Goal: Information Seeking & Learning: Learn about a topic

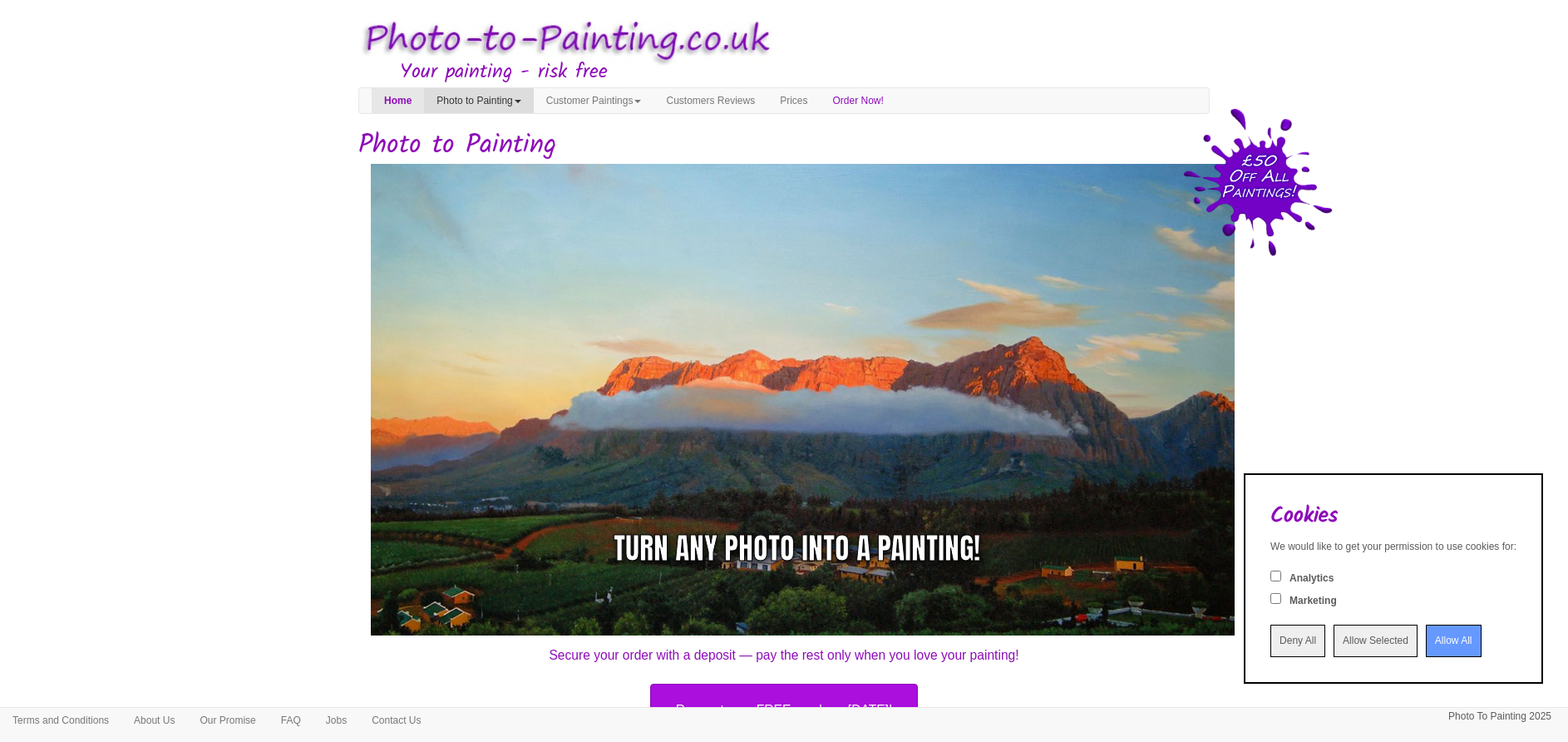
click at [502, 98] on link "Photo to Painting" at bounding box center [478, 100] width 109 height 25
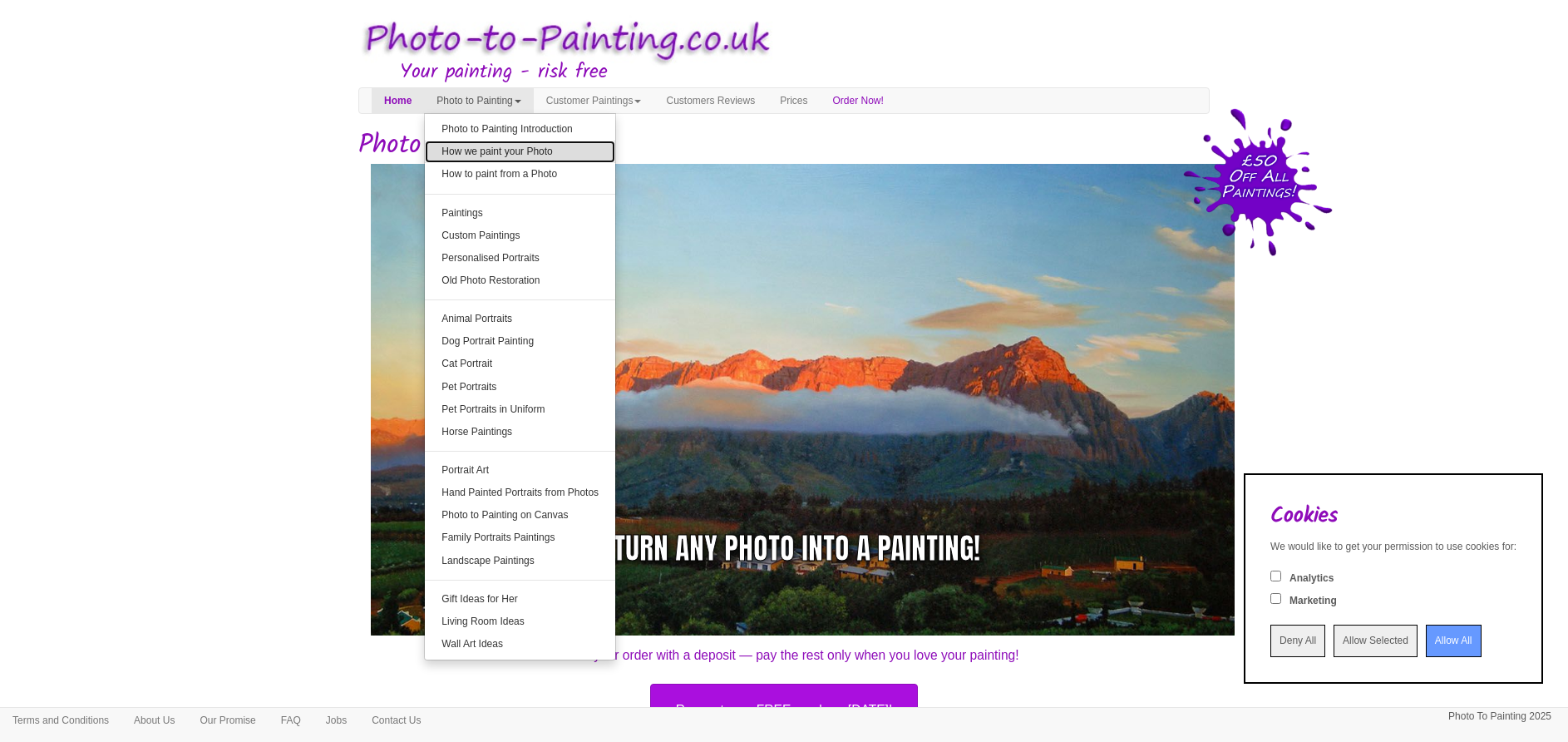
click at [550, 152] on link "How we paint your Photo" at bounding box center [519, 151] width 190 height 23
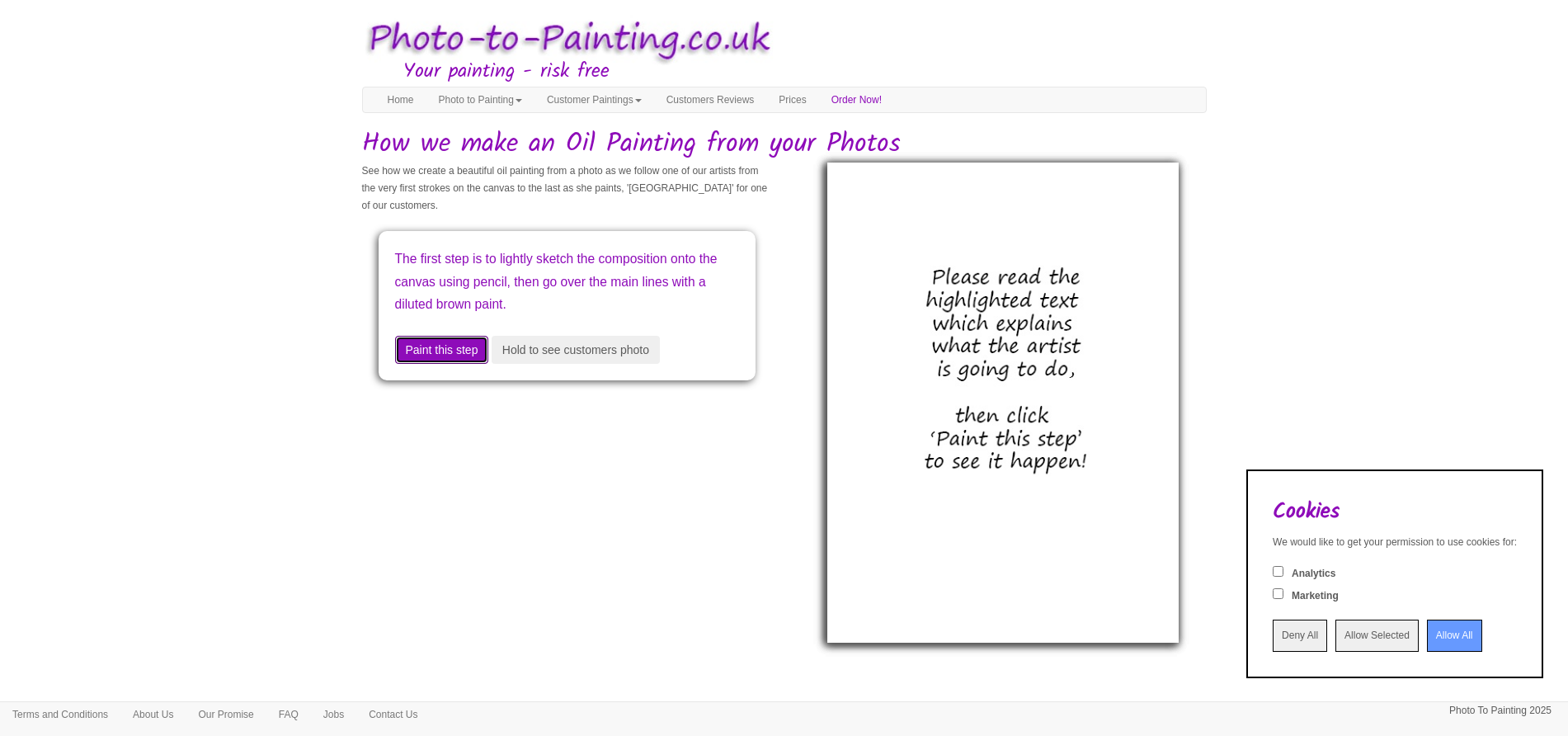
click at [450, 362] on button "Paint this step" at bounding box center [441, 349] width 94 height 28
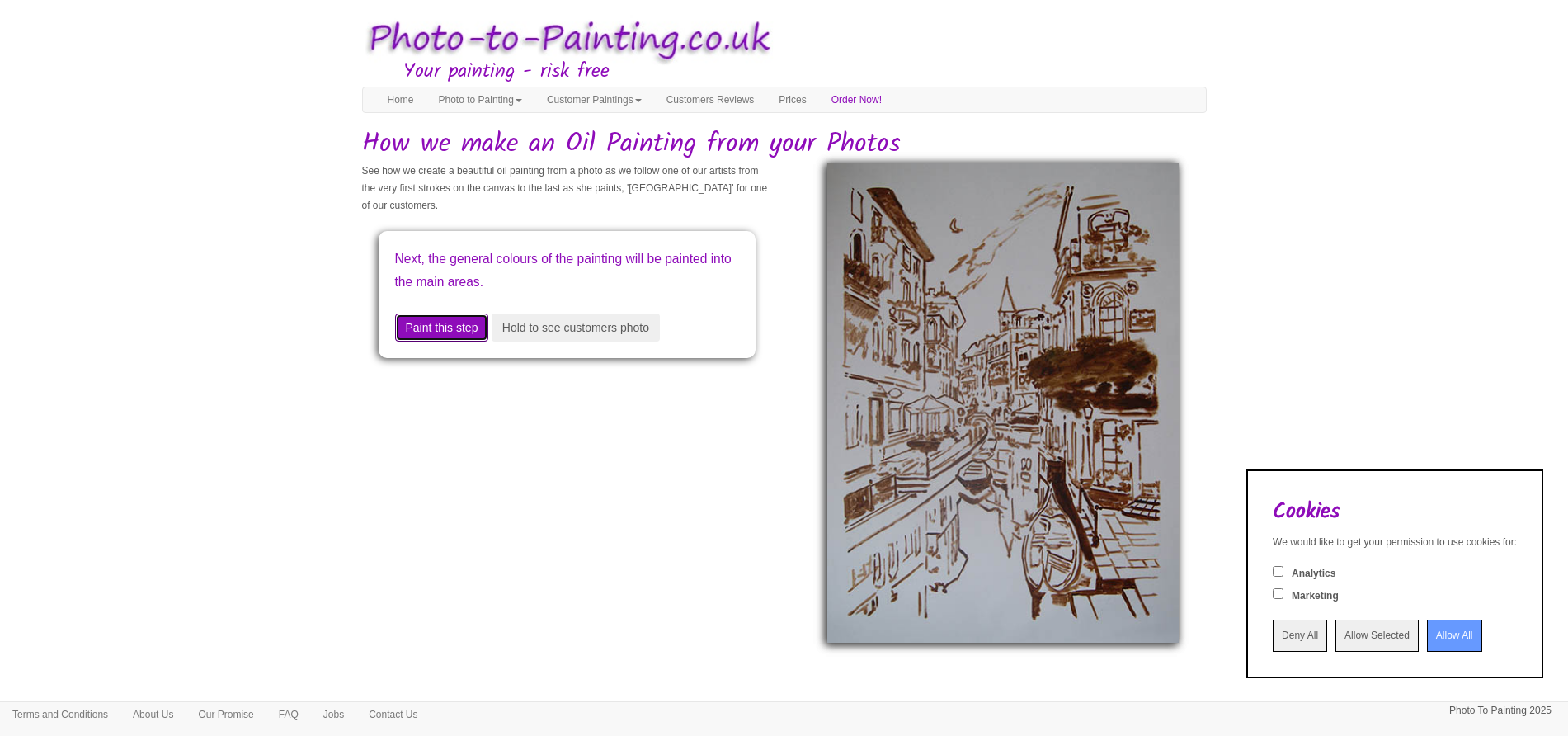
click at [432, 334] on button "Paint this step" at bounding box center [441, 328] width 94 height 28
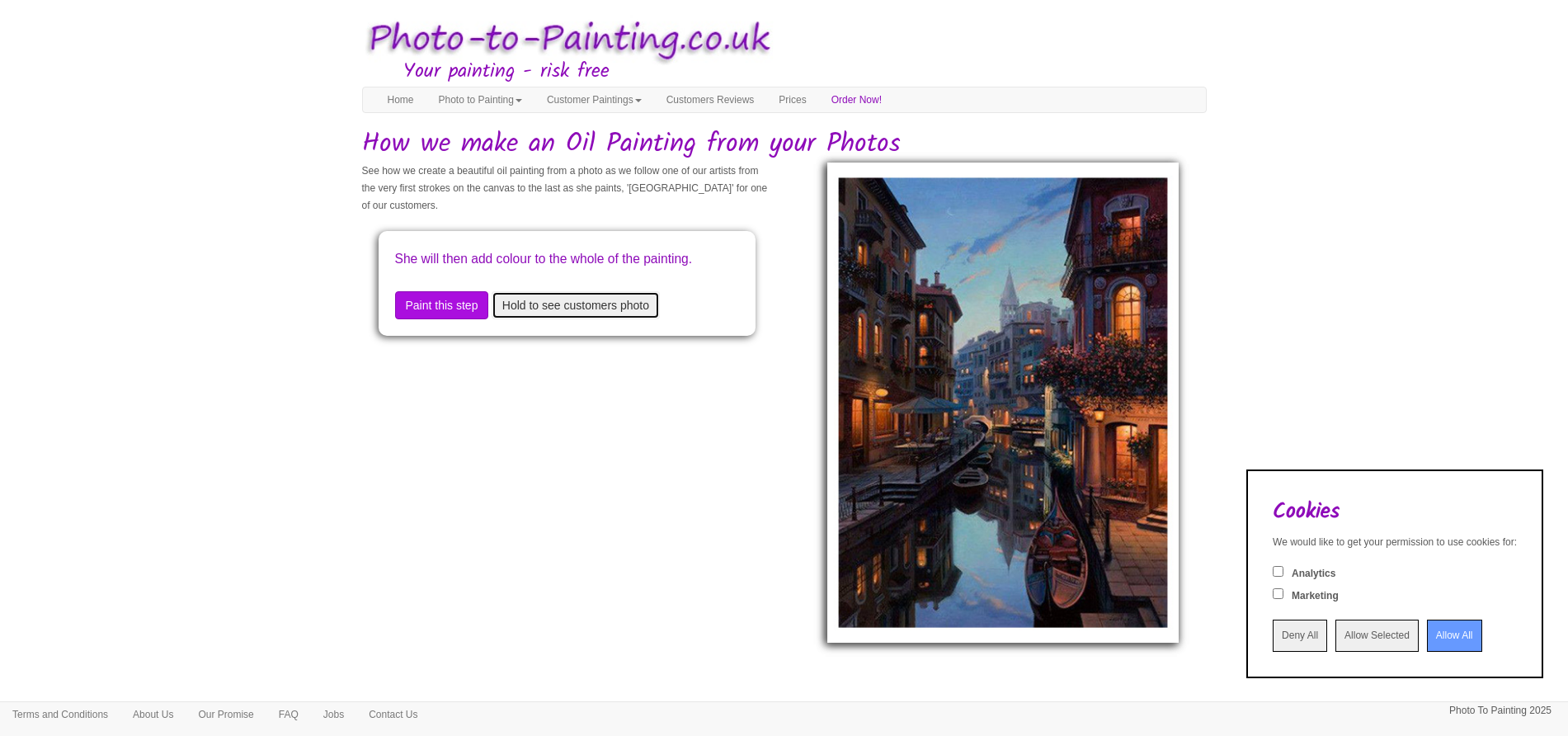
click at [547, 319] on button "Hold to see customers photo" at bounding box center [575, 305] width 169 height 28
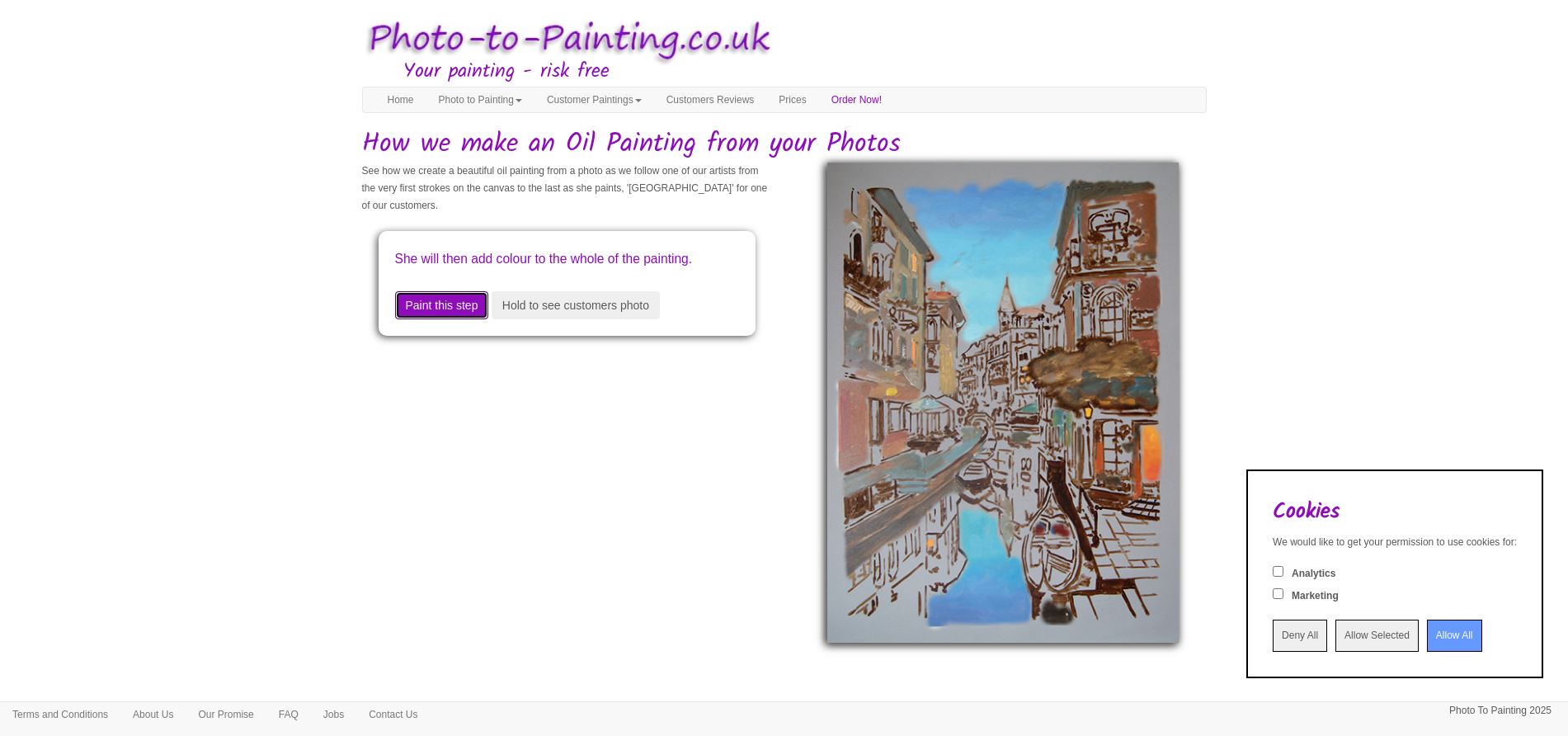
click at [442, 319] on button "Paint this step" at bounding box center [441, 305] width 94 height 28
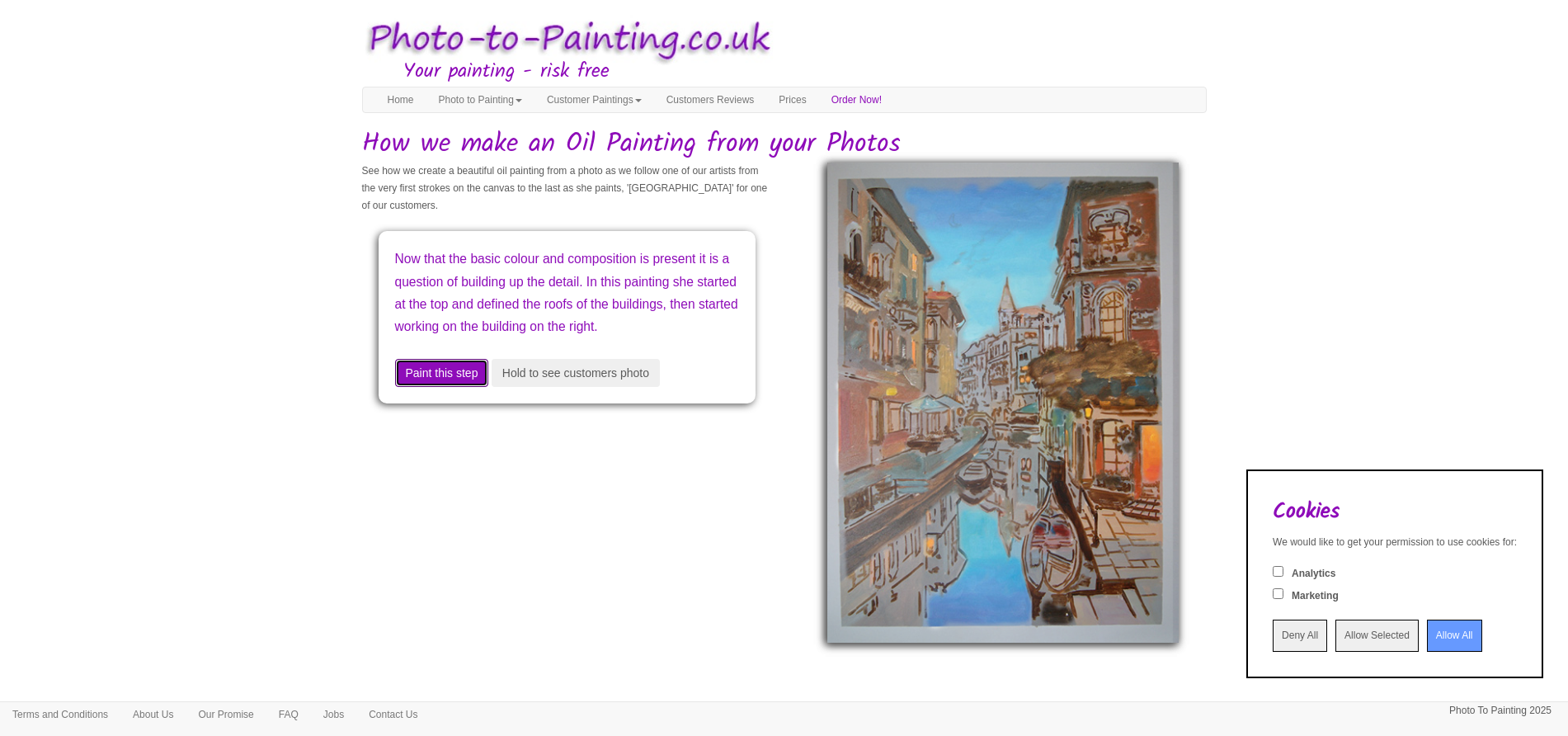
click at [449, 387] on button "Paint this step" at bounding box center [441, 373] width 94 height 28
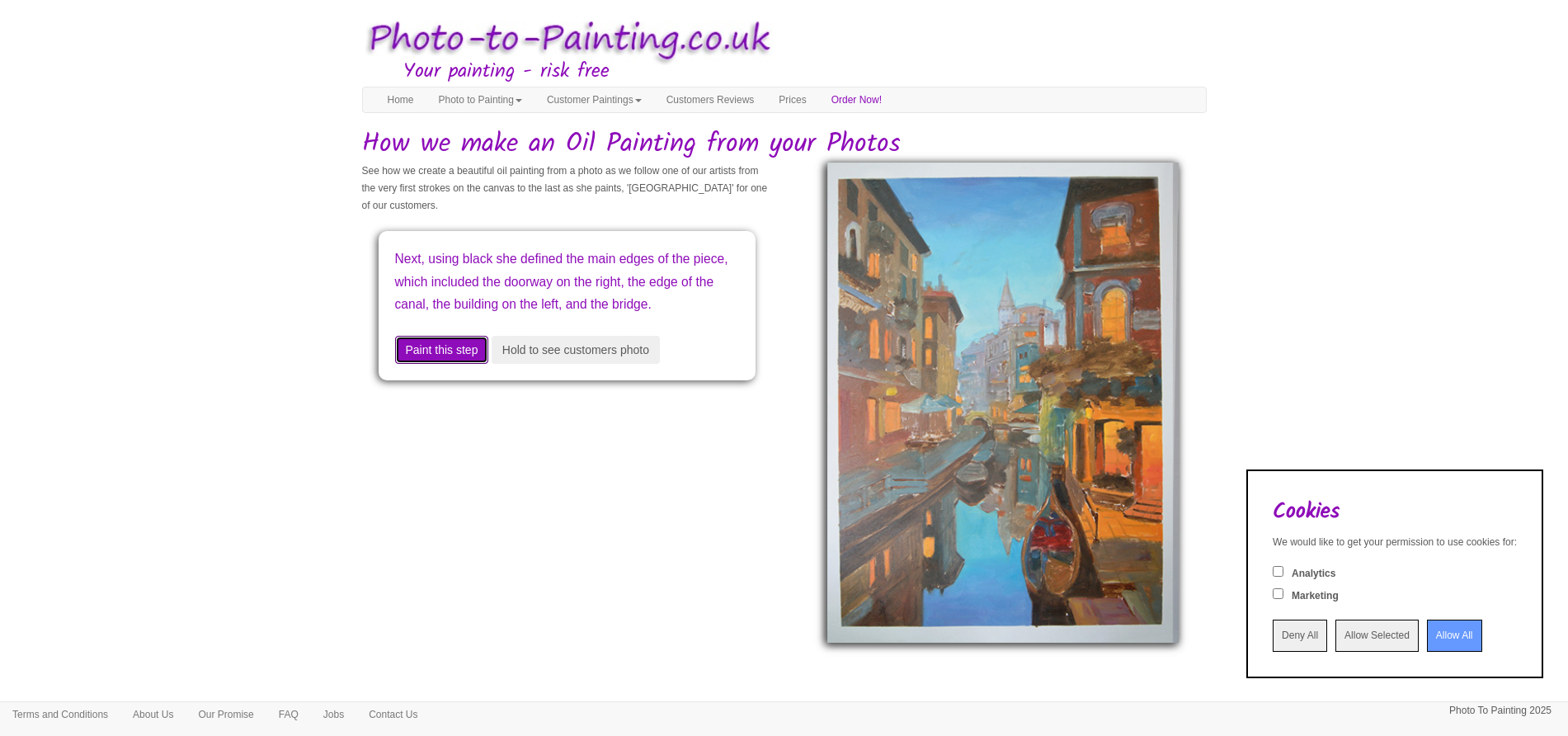
click at [453, 364] on button "Paint this step" at bounding box center [441, 349] width 94 height 28
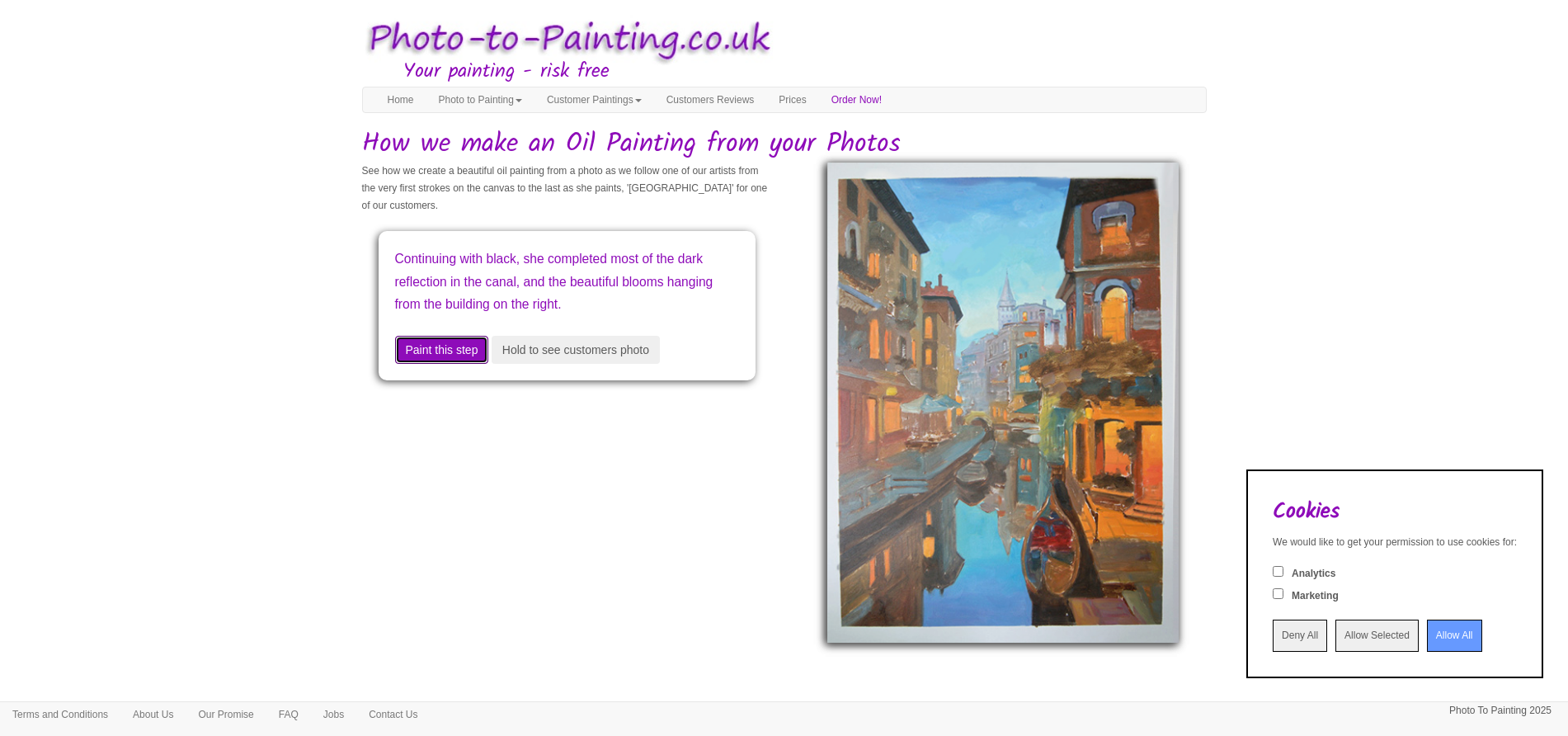
click at [450, 352] on button "Paint this step" at bounding box center [441, 349] width 94 height 28
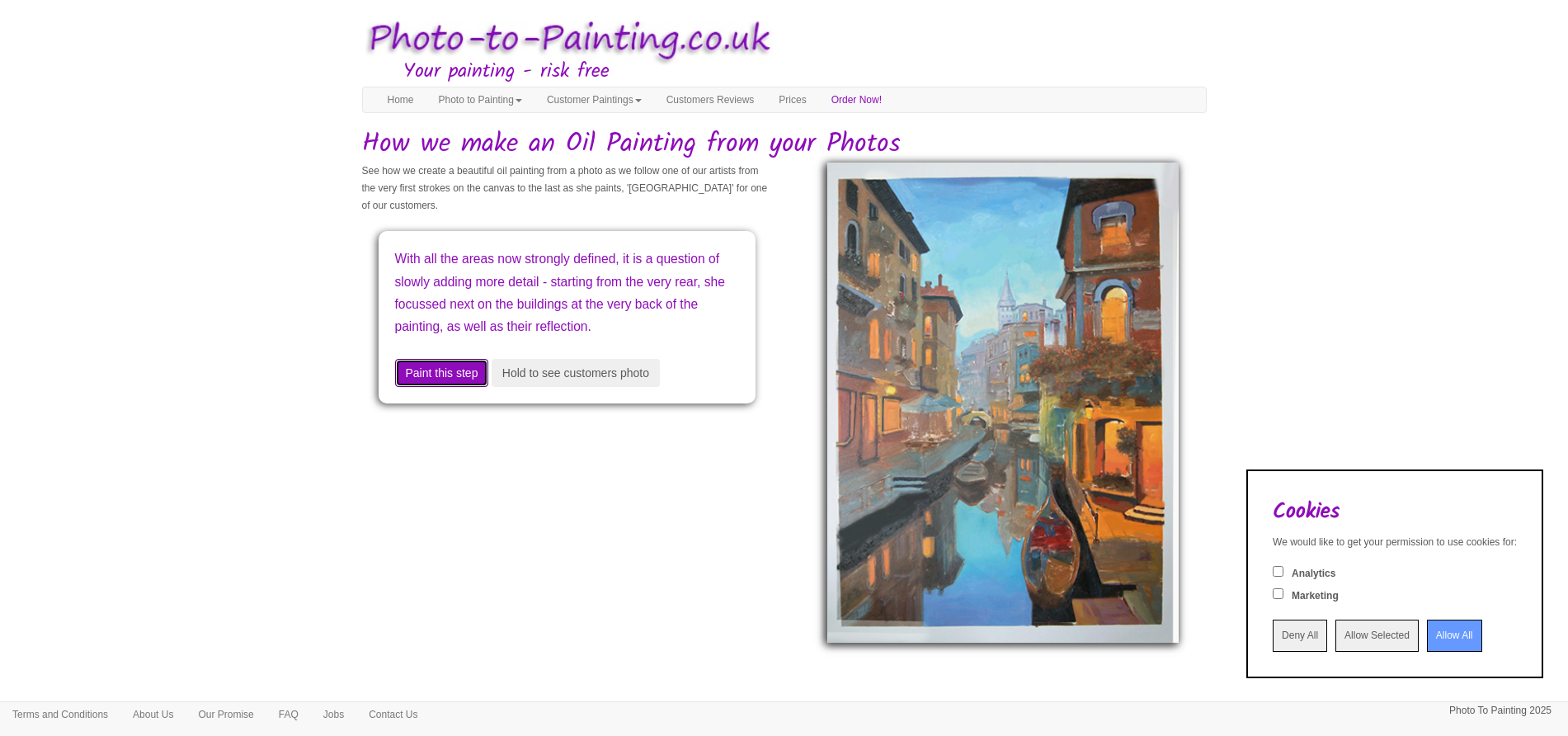
click at [453, 387] on button "Paint this step" at bounding box center [441, 373] width 94 height 28
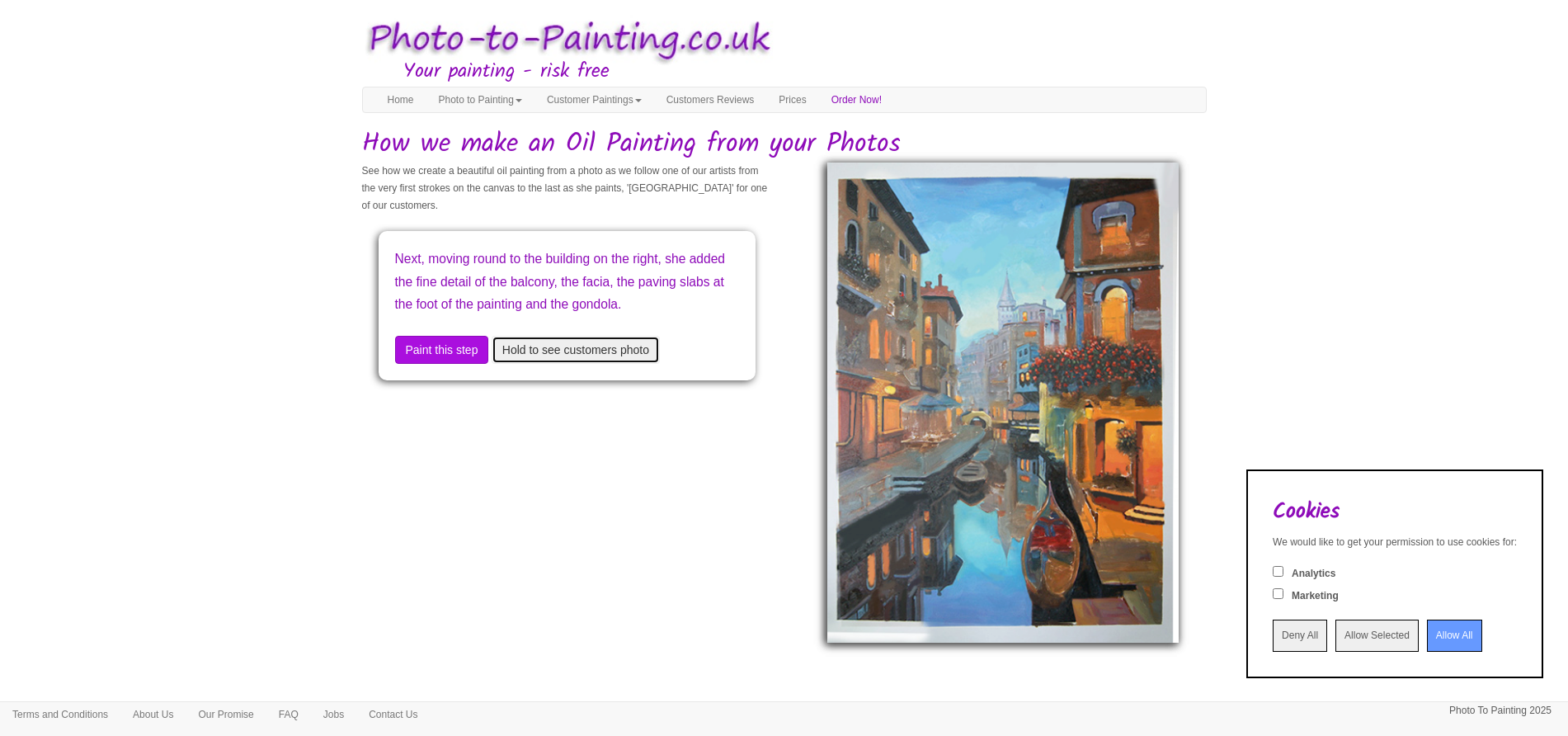
click at [541, 362] on button "Hold to see customers photo" at bounding box center [575, 349] width 169 height 28
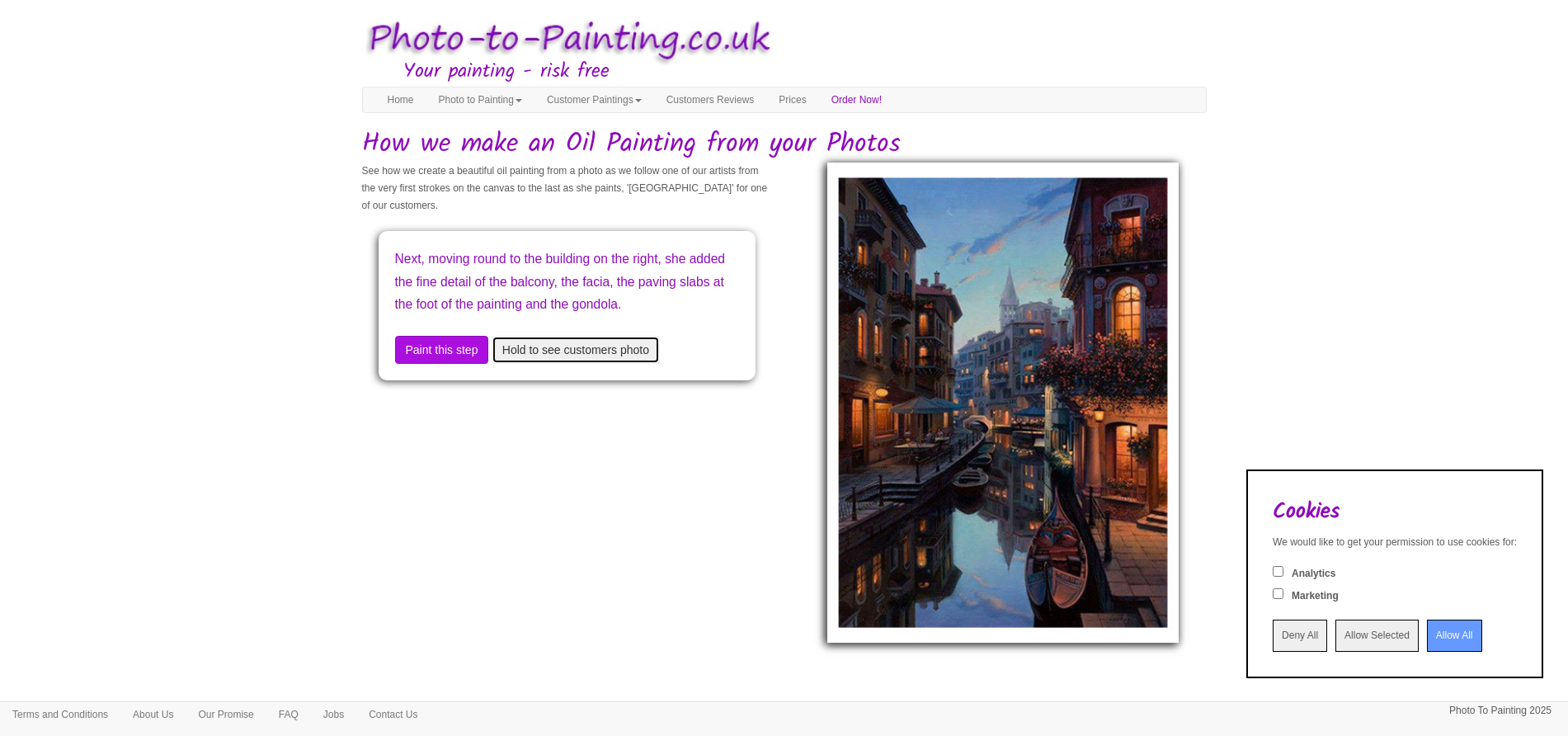
click at [551, 364] on button "Hold to see customers photo" at bounding box center [575, 349] width 169 height 28
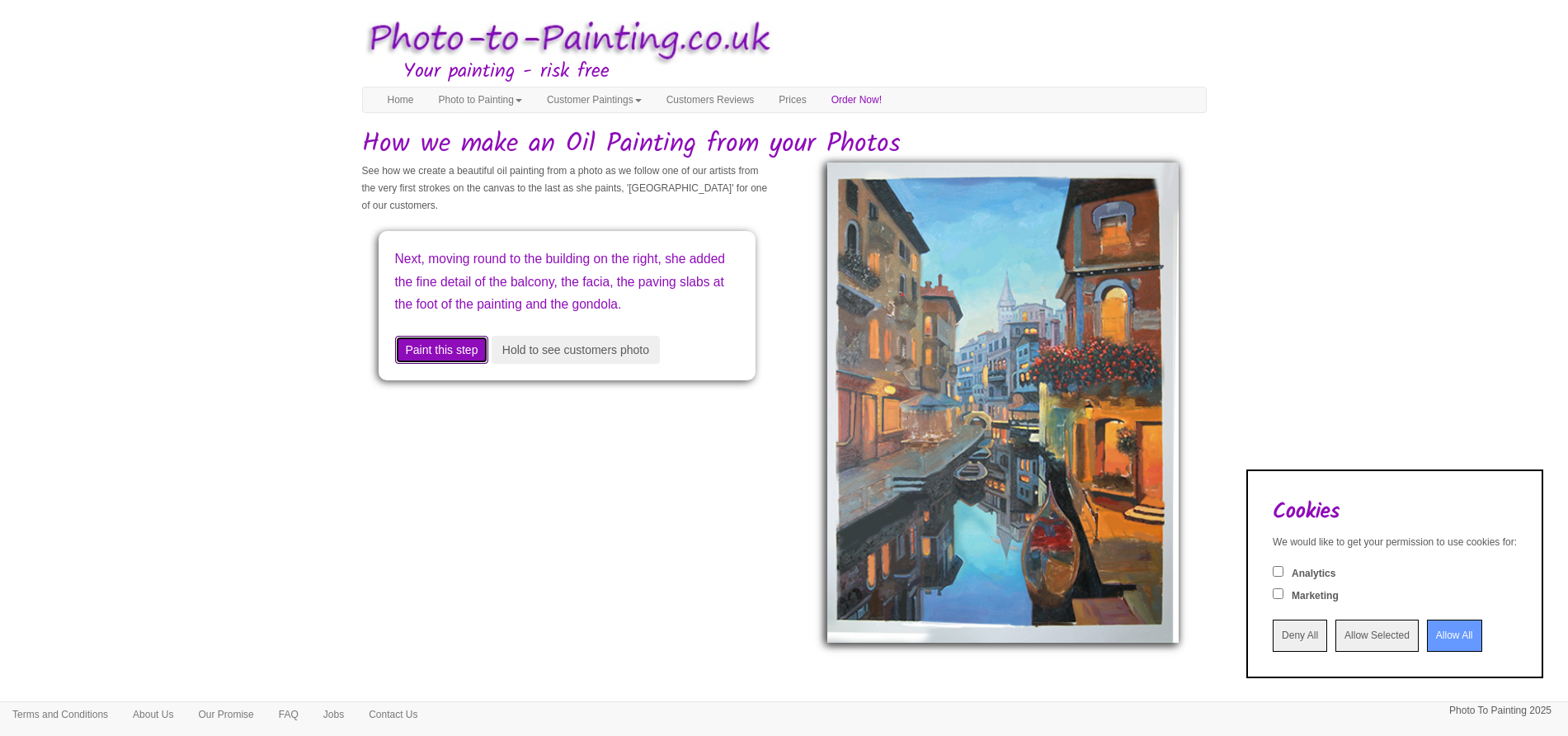
click at [477, 364] on button "Paint this step" at bounding box center [441, 349] width 94 height 28
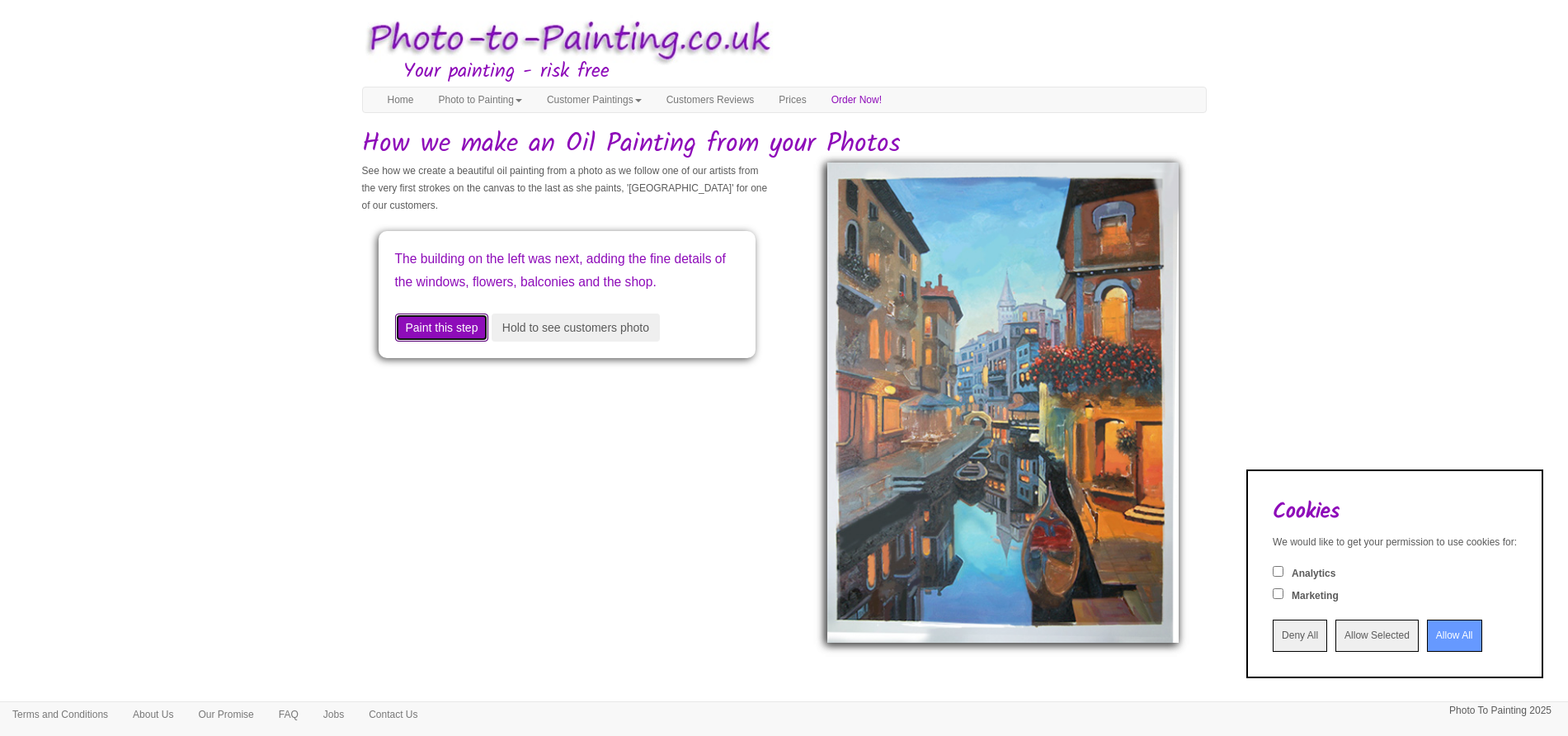
click at [477, 341] on button "Paint this step" at bounding box center [441, 328] width 94 height 28
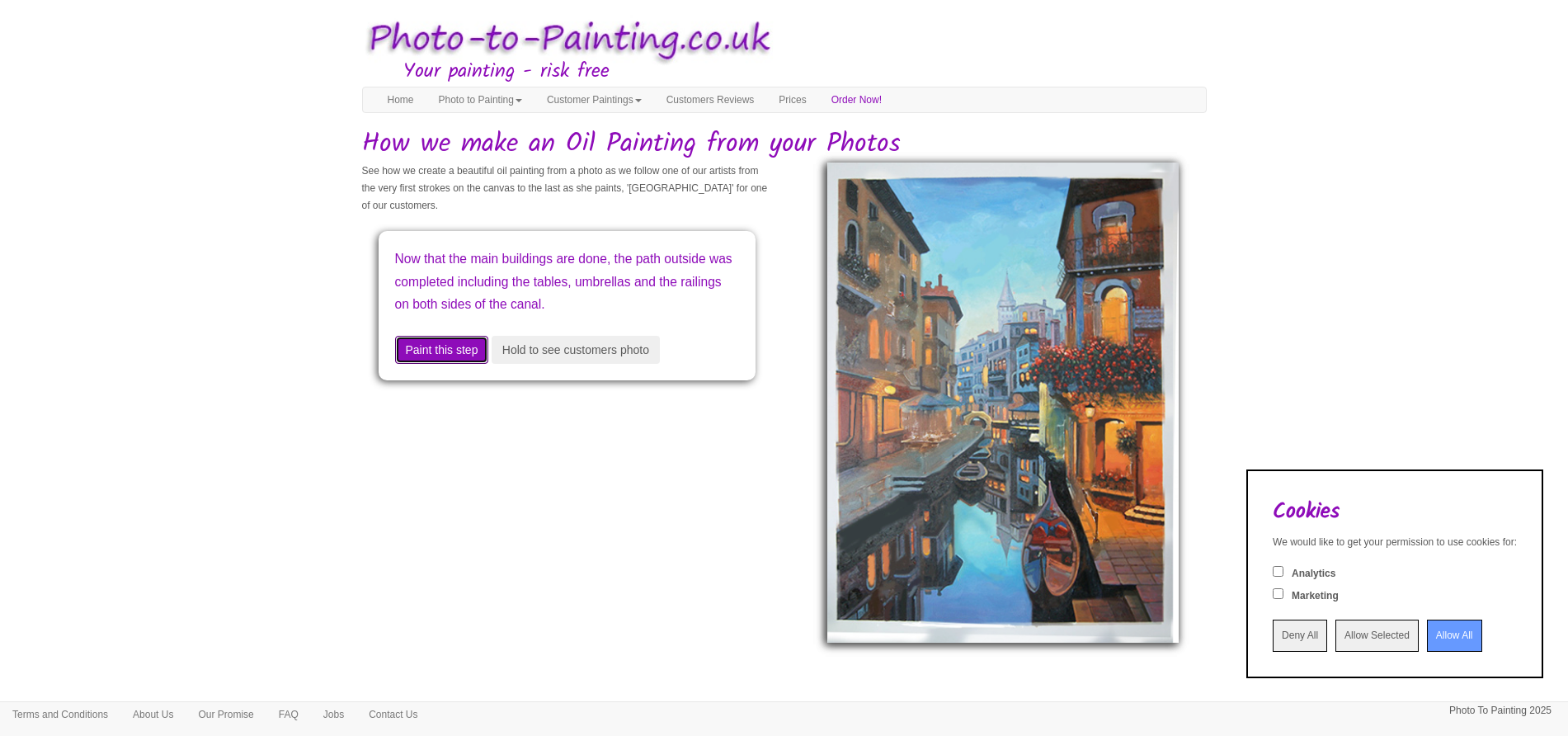
click at [455, 364] on button "Paint this step" at bounding box center [441, 349] width 94 height 28
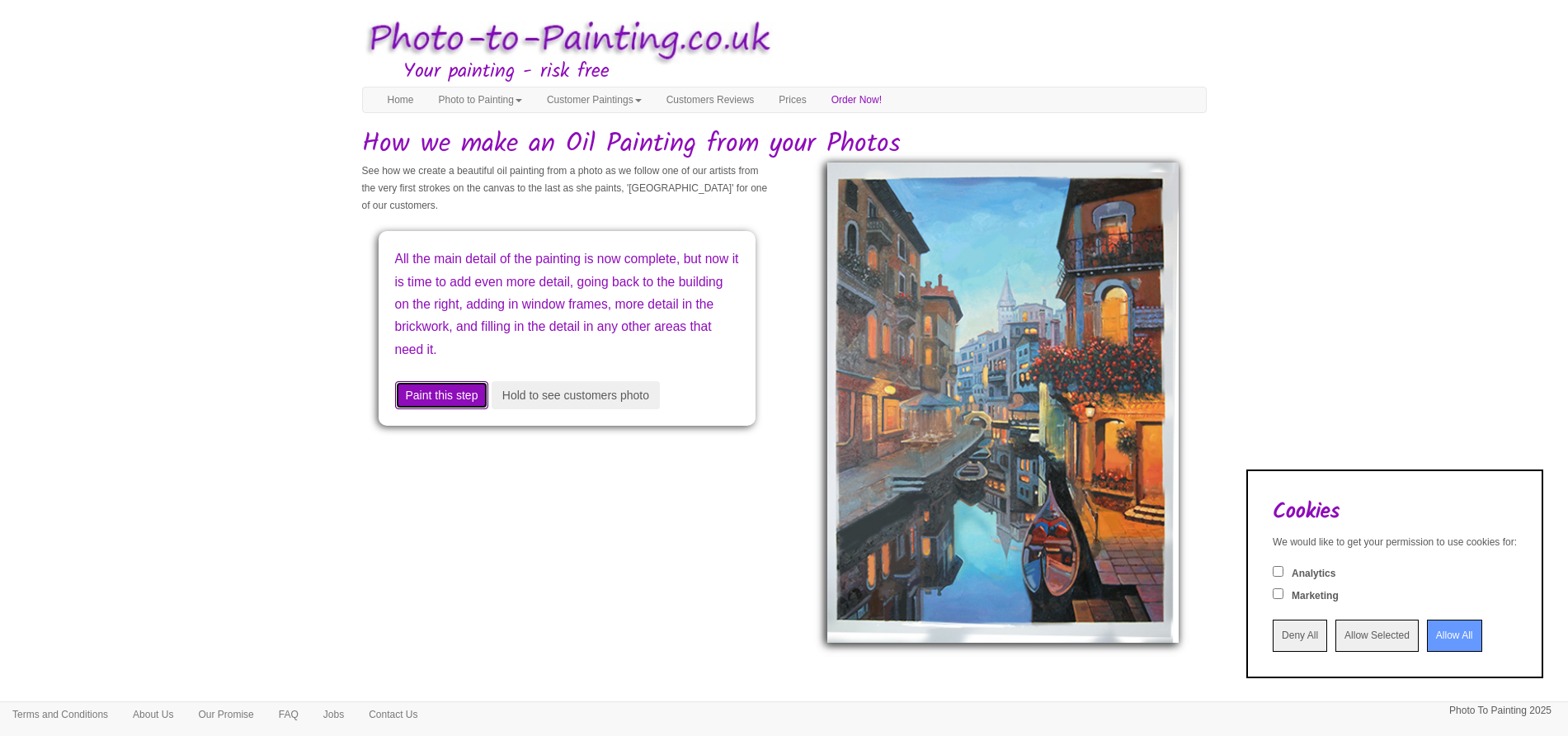
click at [448, 400] on button "Paint this step" at bounding box center [441, 395] width 94 height 28
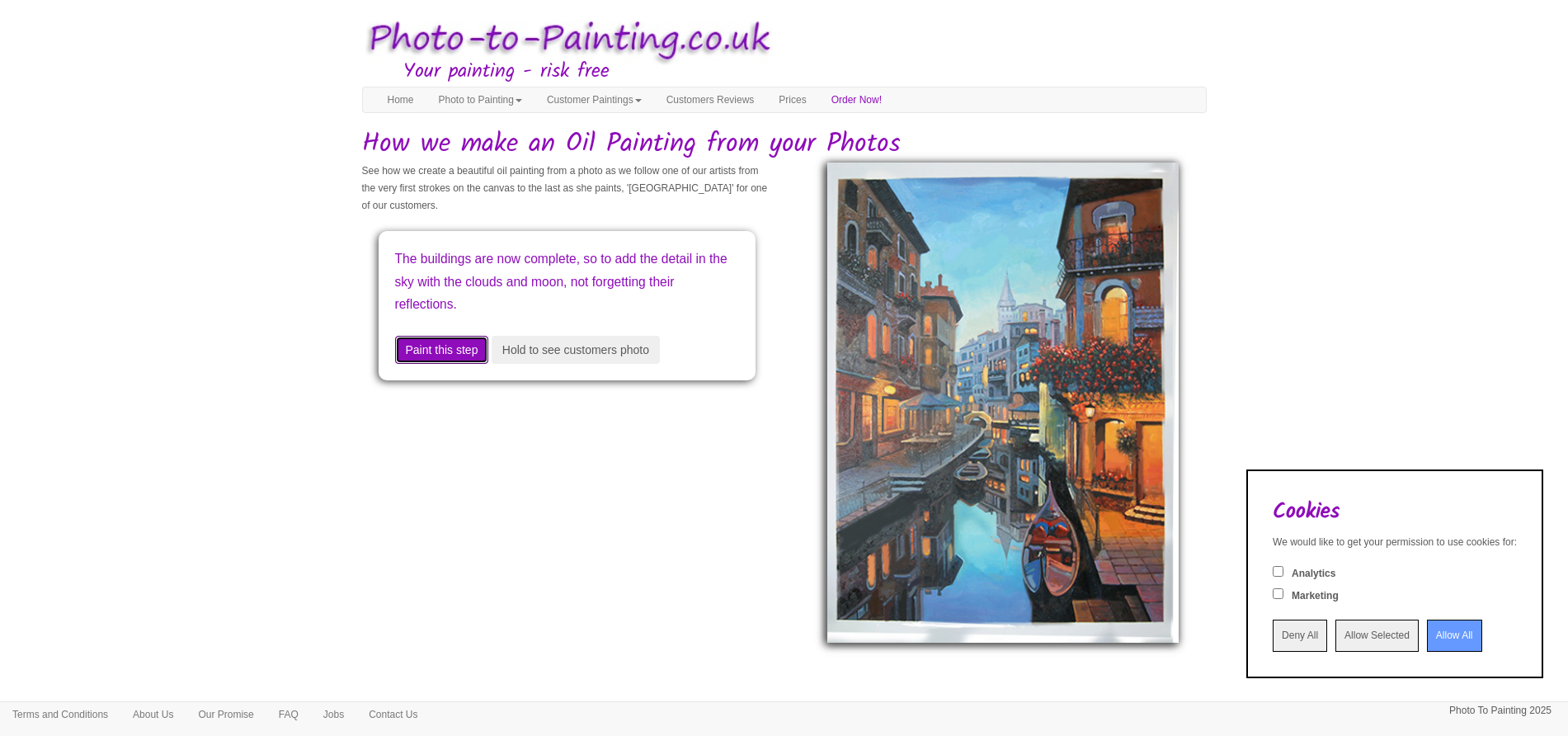
click at [435, 357] on button "Paint this step" at bounding box center [441, 349] width 94 height 28
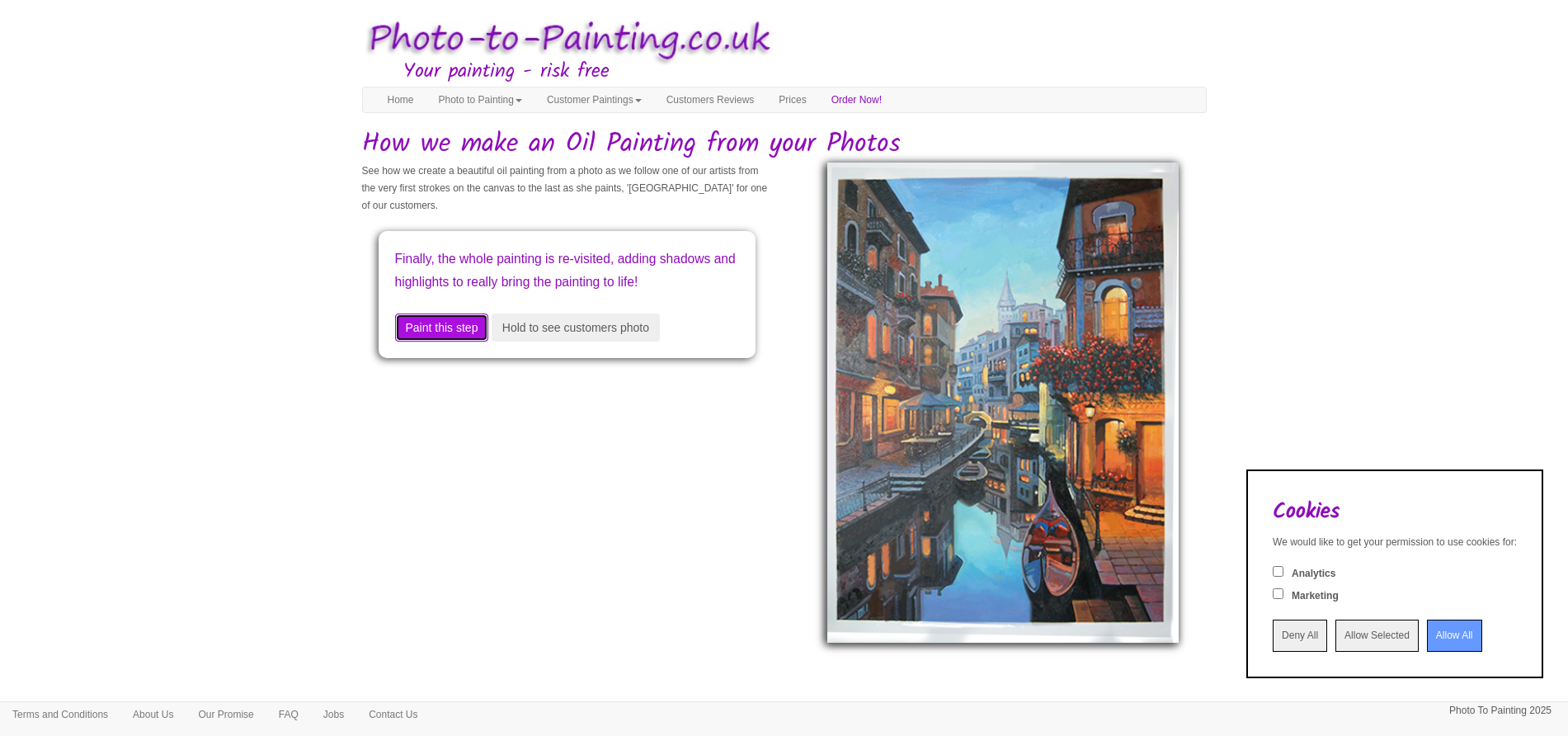
click at [435, 341] on button "Paint this step" at bounding box center [441, 328] width 94 height 28
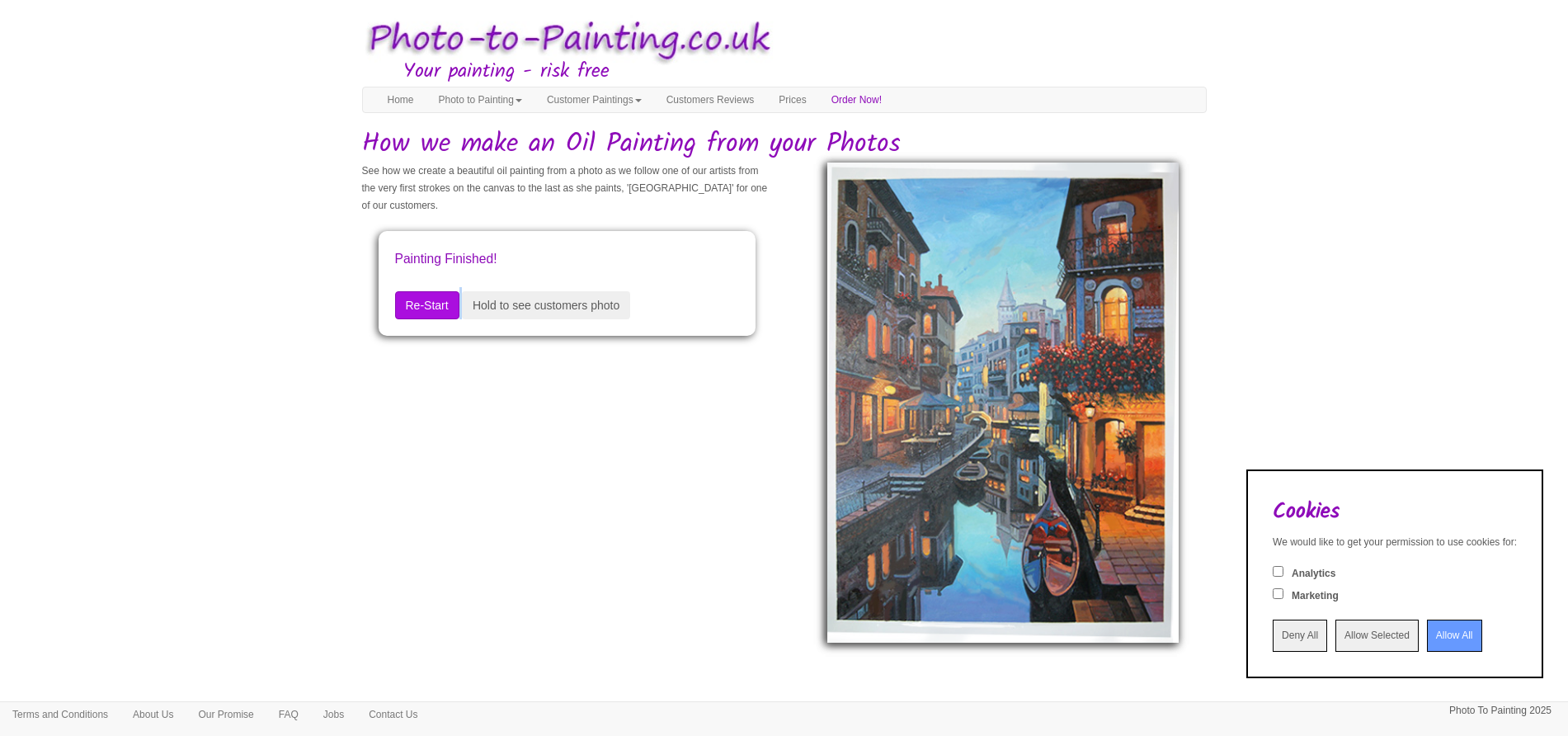
click at [435, 357] on div "See how we create a beautiful oil painting from a photo as we follow one of our…" at bounding box center [784, 369] width 869 height 412
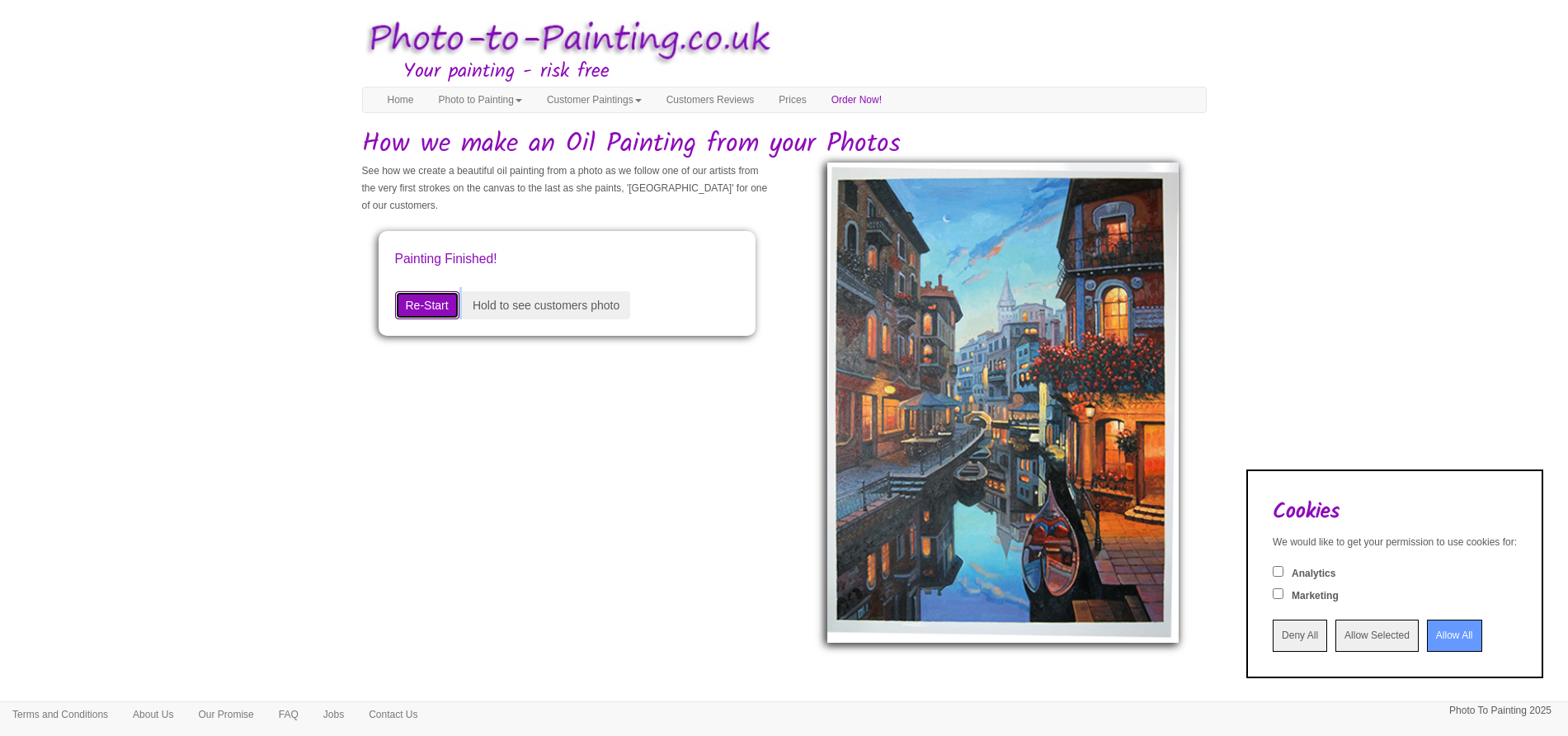
click at [430, 316] on button "Re-Start" at bounding box center [426, 305] width 64 height 28
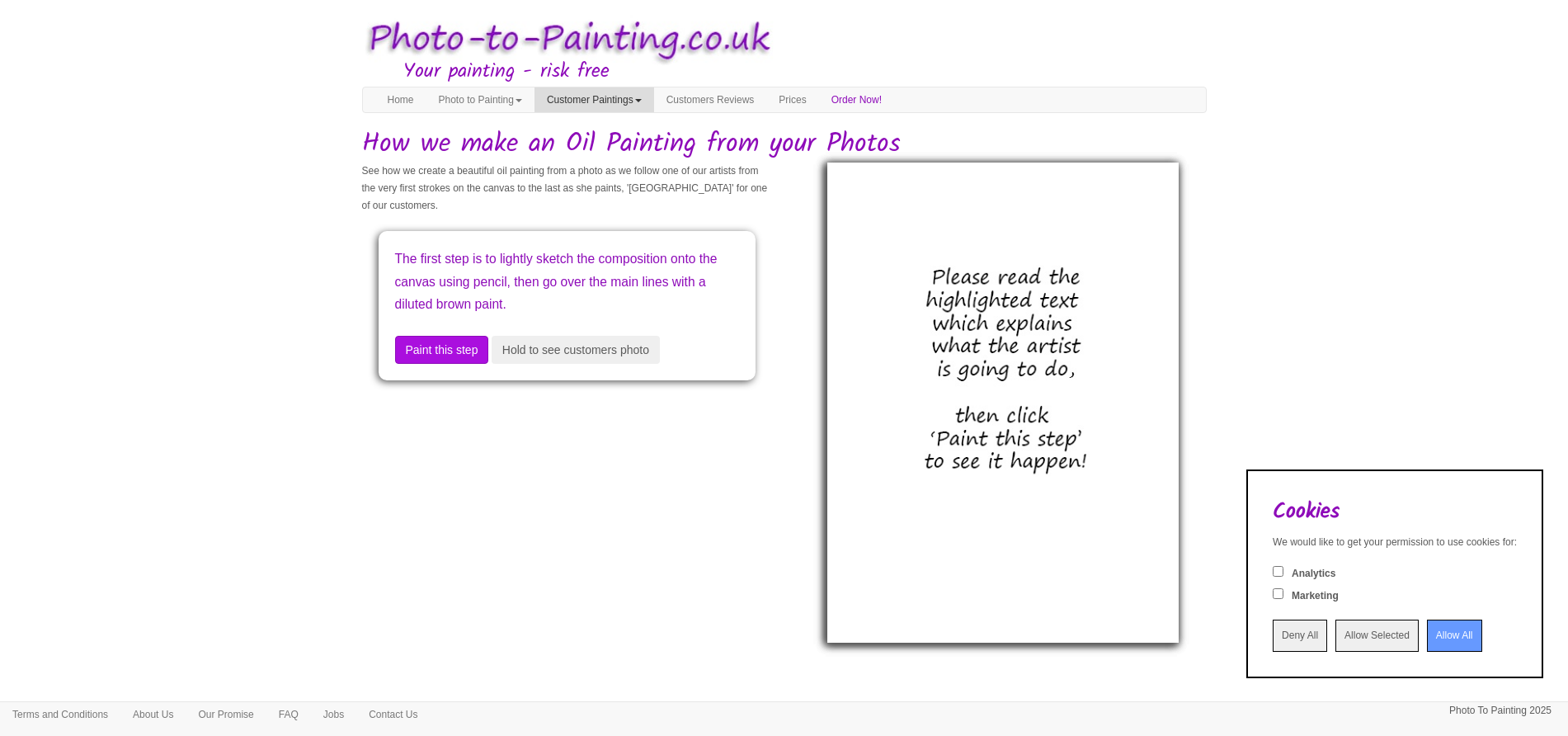
click at [632, 98] on link "Customer Paintings" at bounding box center [594, 100] width 119 height 25
click at [623, 128] on link "Customer Paintings" at bounding box center [601, 128] width 130 height 23
click at [628, 91] on link "Customer Paintings" at bounding box center [594, 100] width 119 height 25
click at [619, 129] on link "Customer Paintings" at bounding box center [601, 128] width 130 height 23
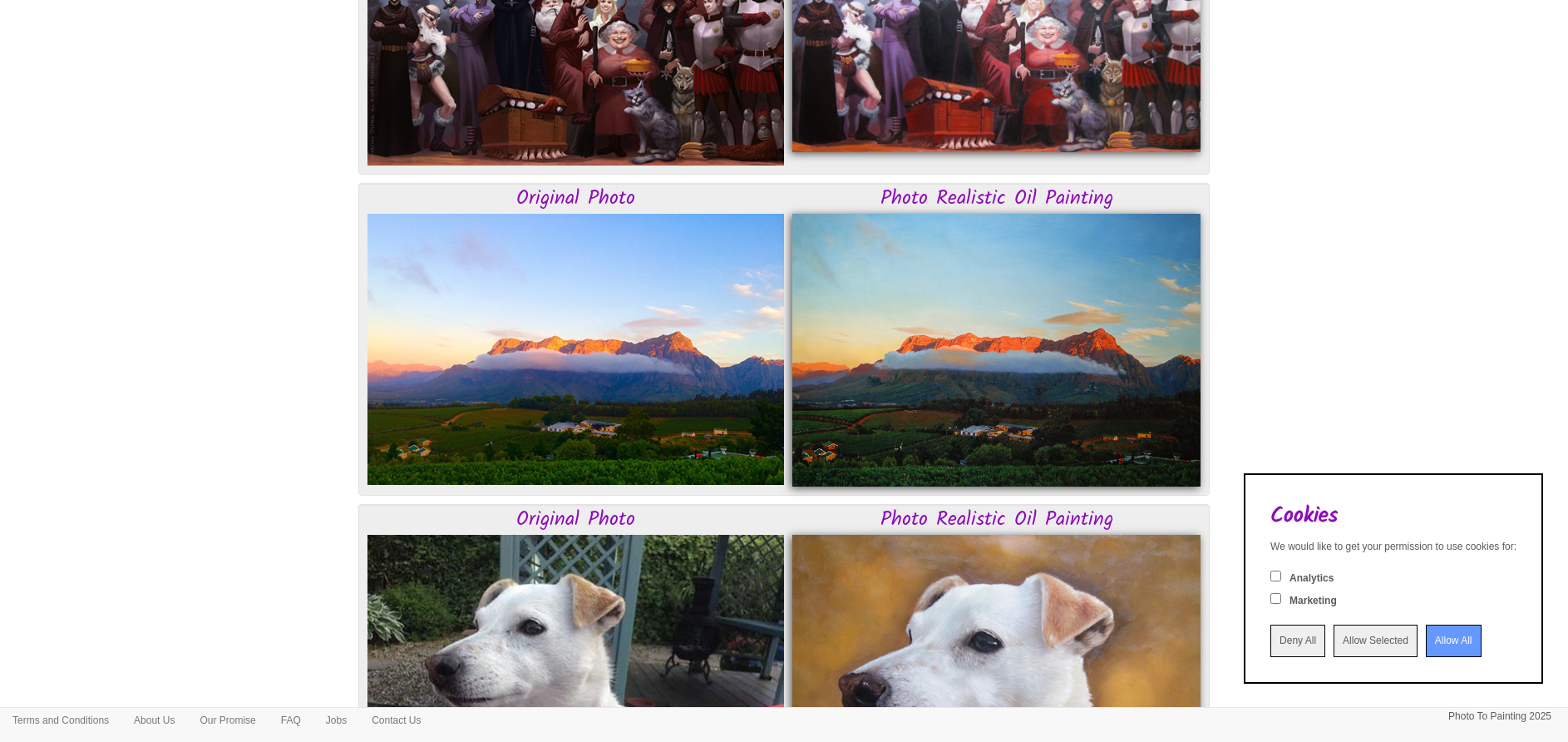
scroll to position [3671, 0]
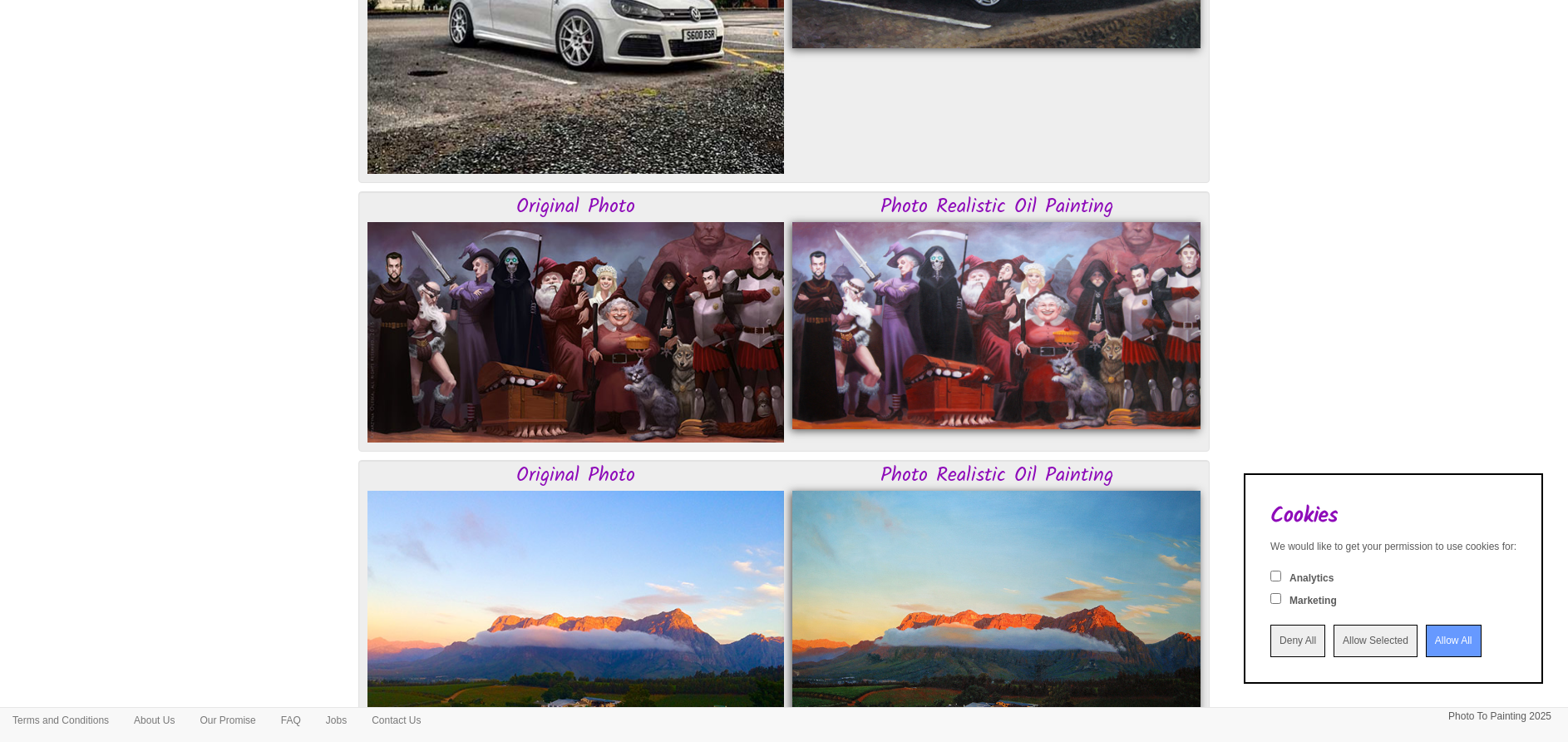
scroll to position [4253, 0]
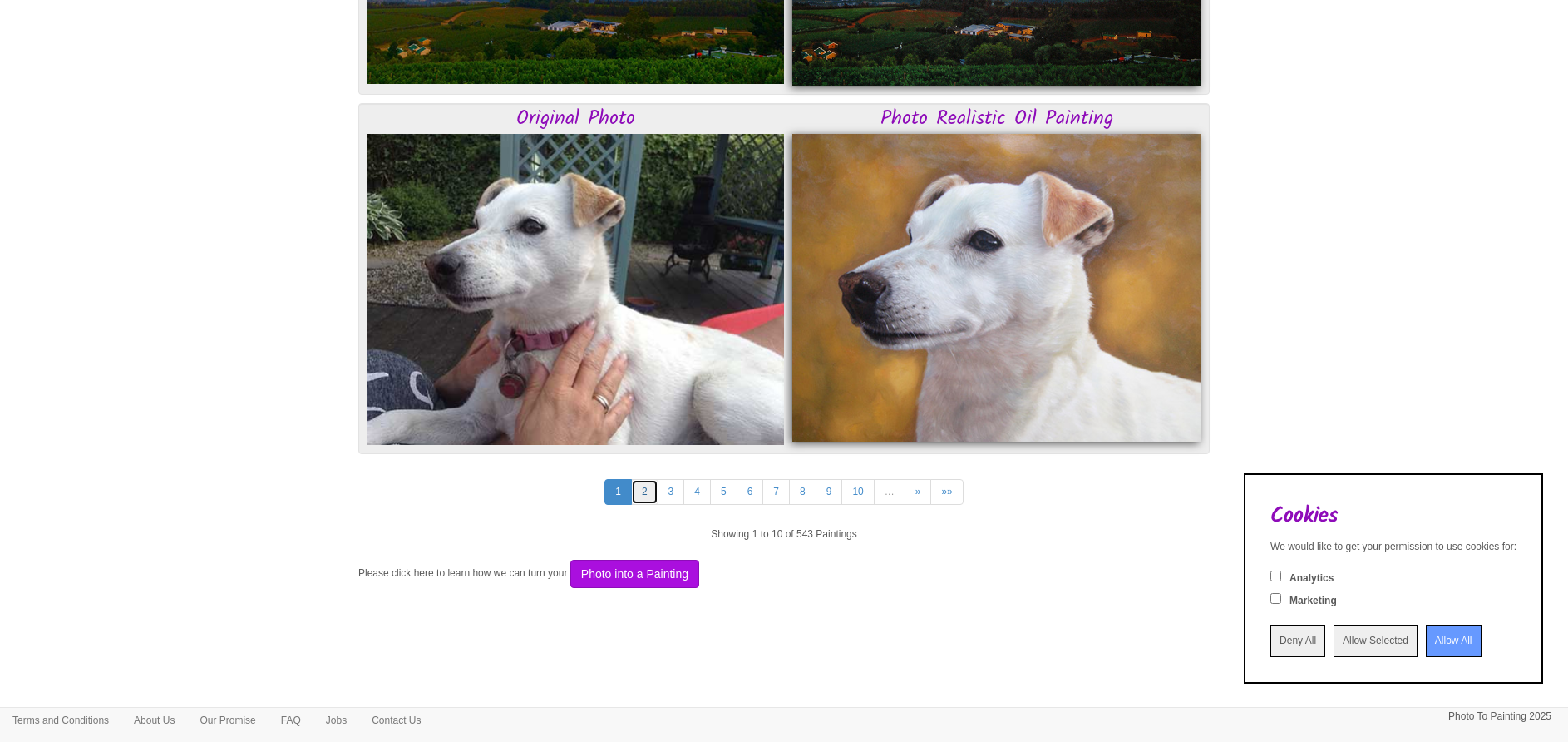
click at [651, 495] on link "2" at bounding box center [644, 491] width 28 height 26
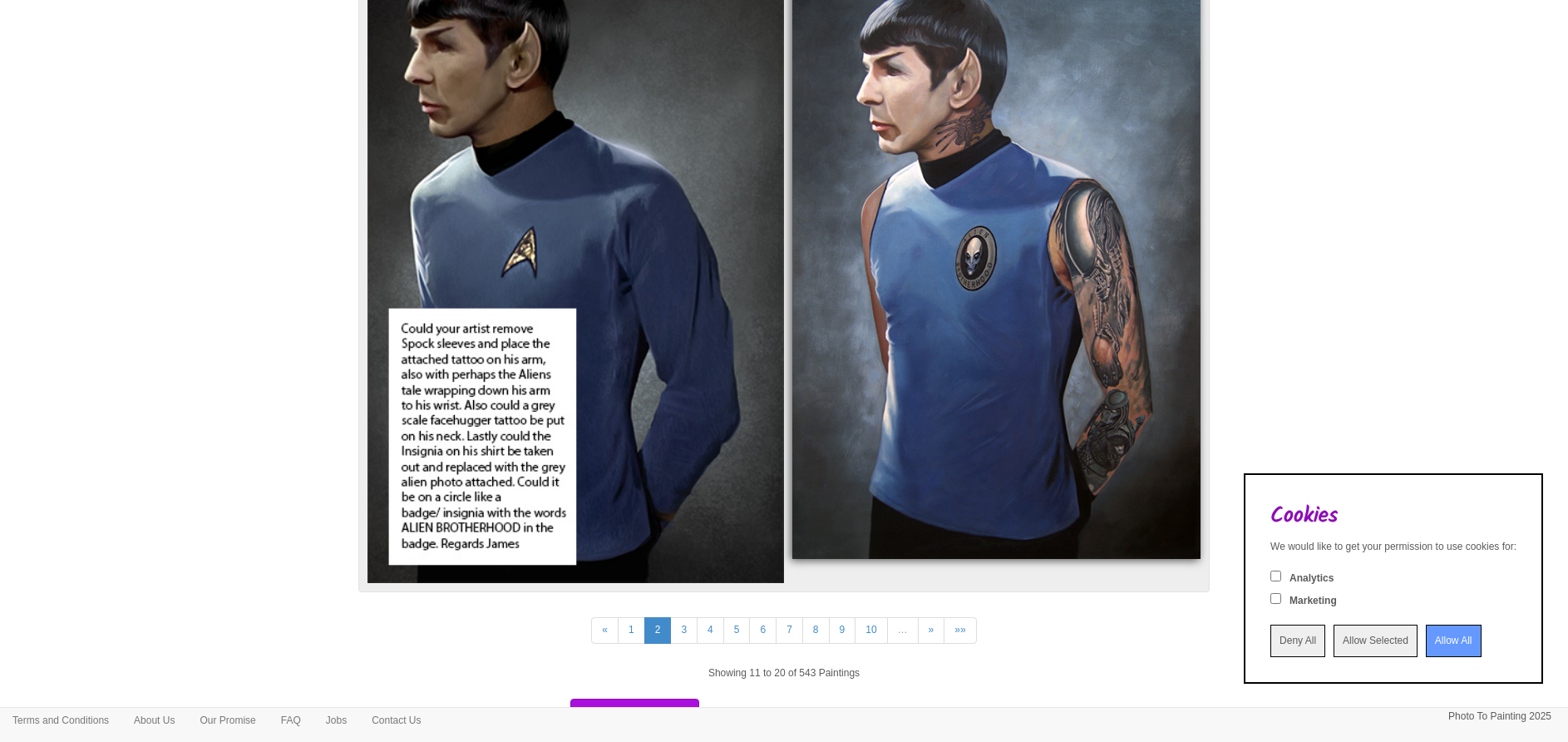
scroll to position [4265, 0]
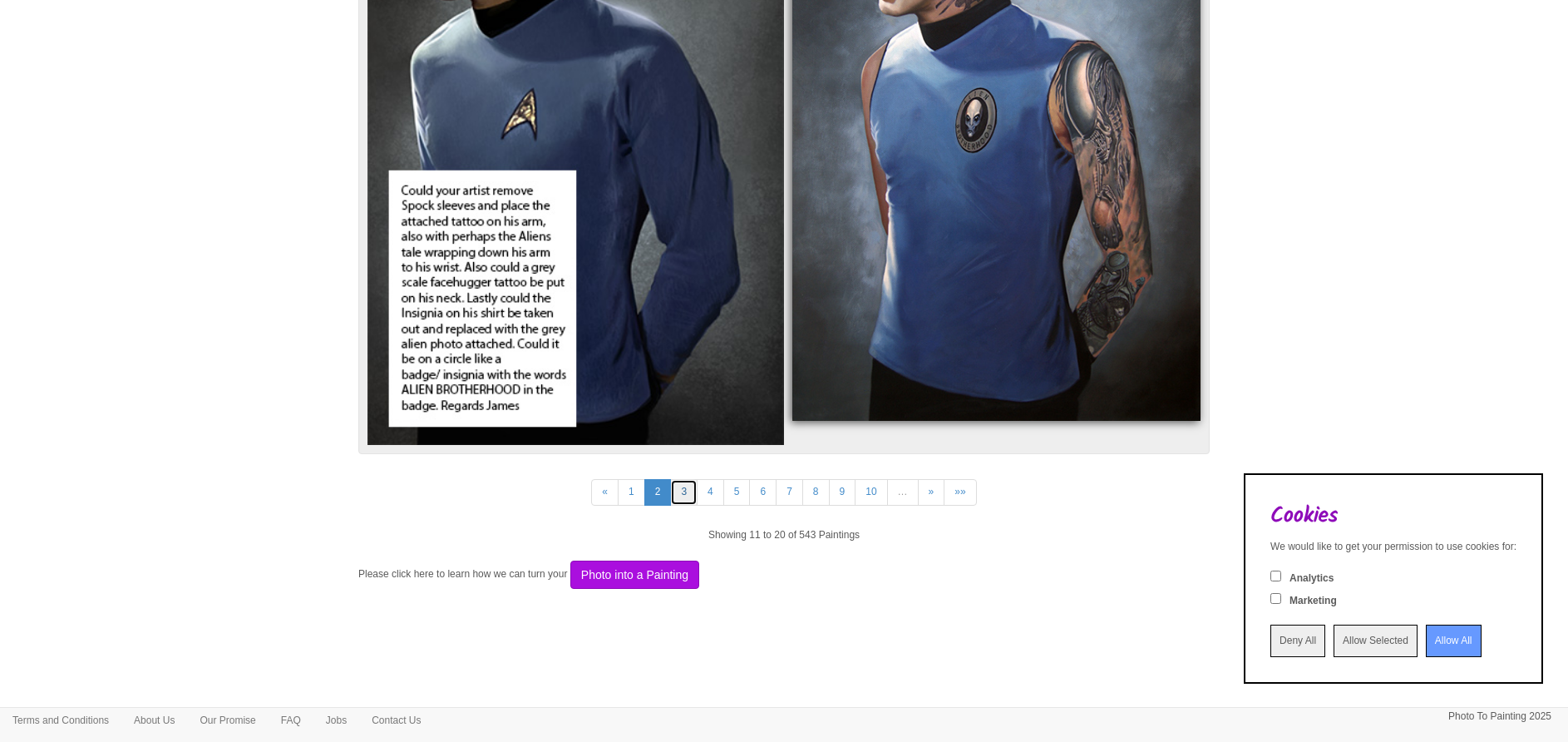
click at [681, 494] on link "3" at bounding box center [684, 491] width 28 height 26
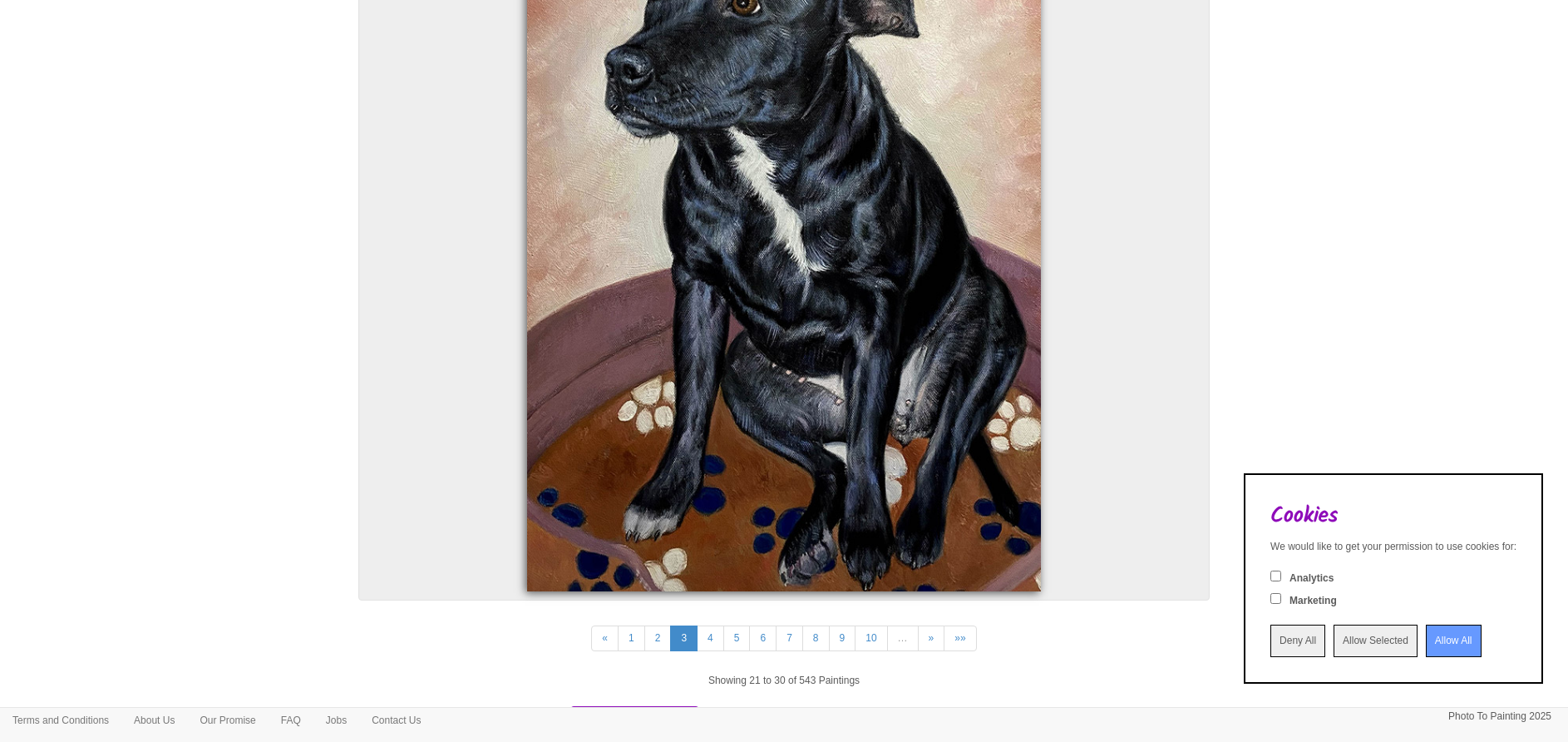
scroll to position [6382, 0]
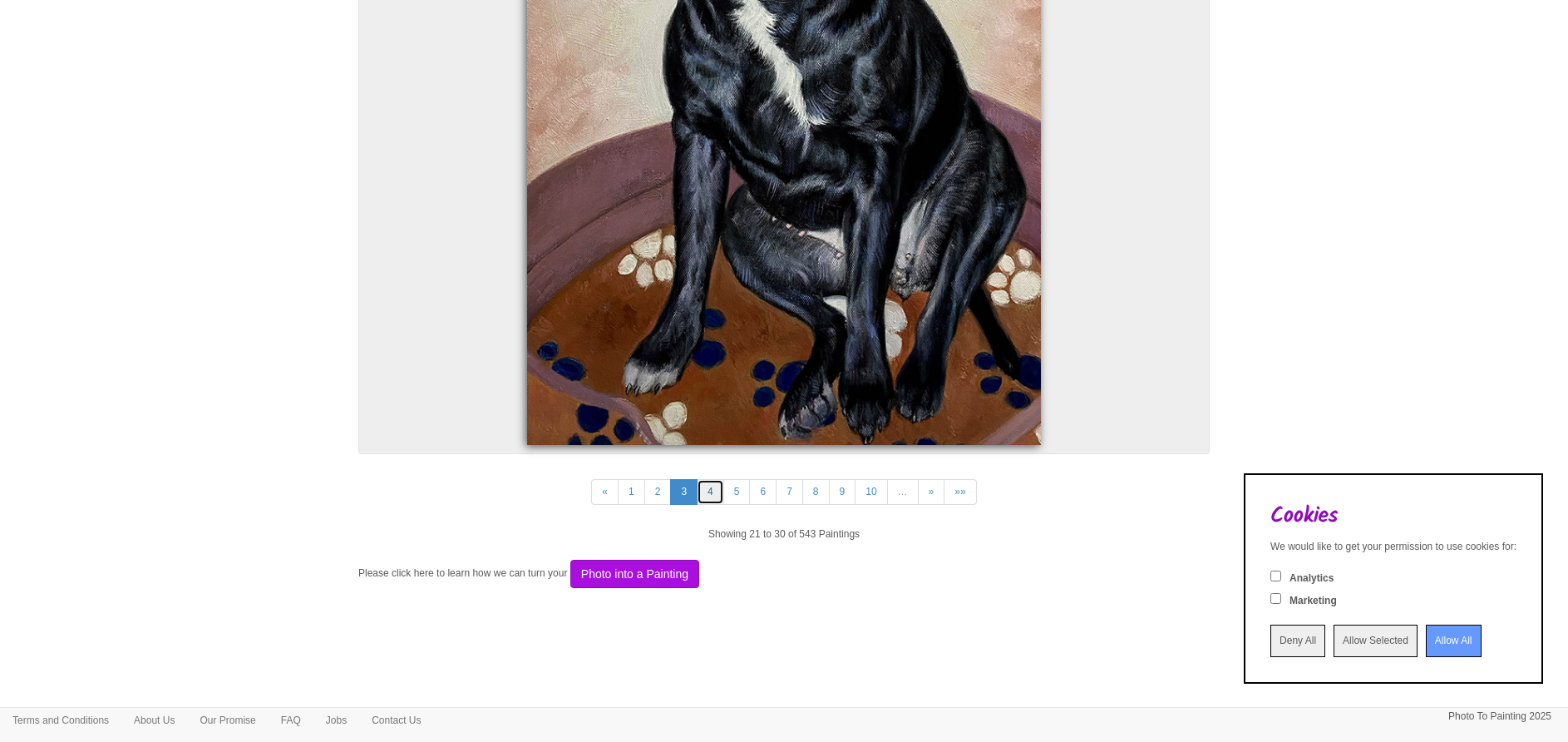
click at [700, 494] on link "4" at bounding box center [710, 491] width 28 height 26
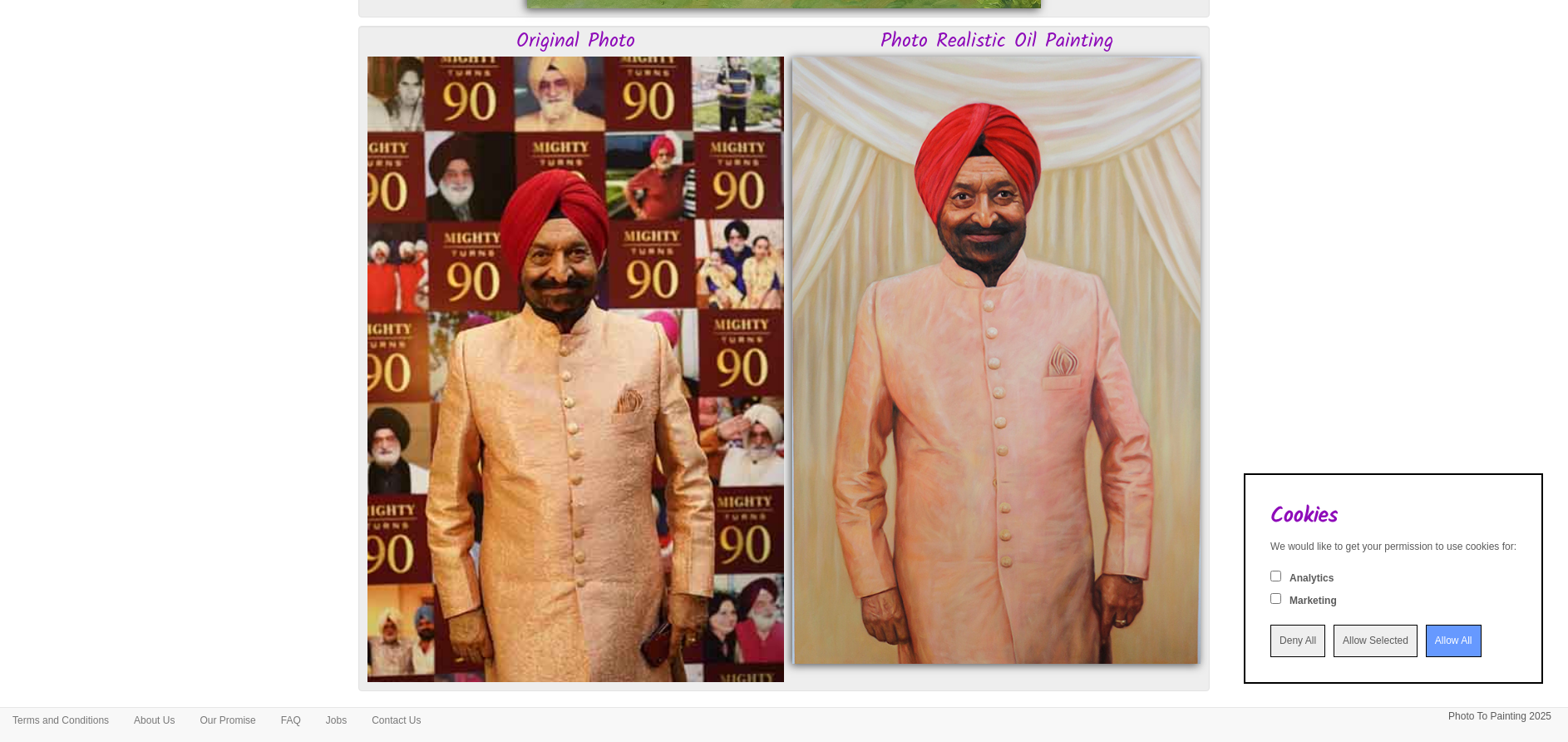
scroll to position [5226, 0]
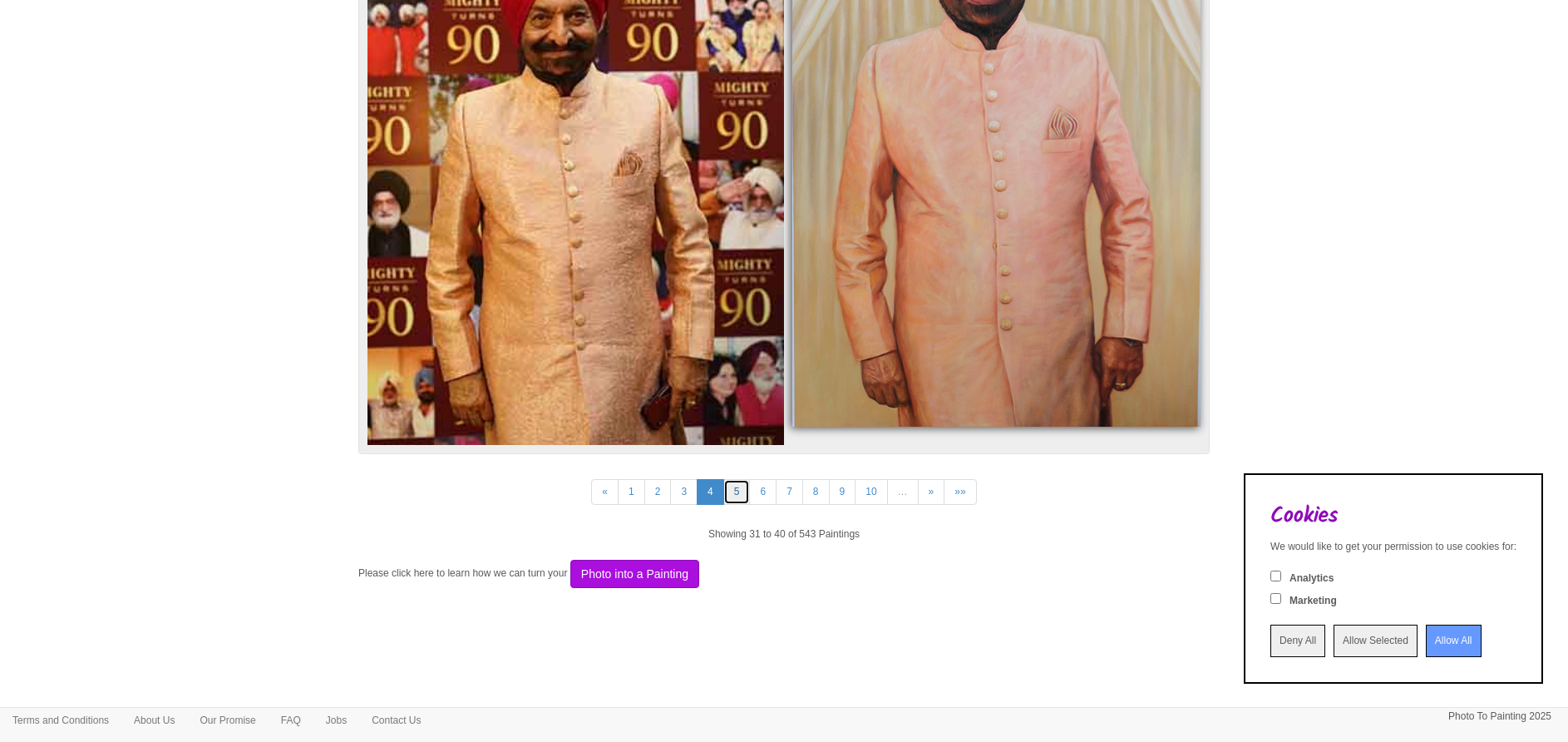
click at [741, 498] on link "5" at bounding box center [737, 491] width 28 height 26
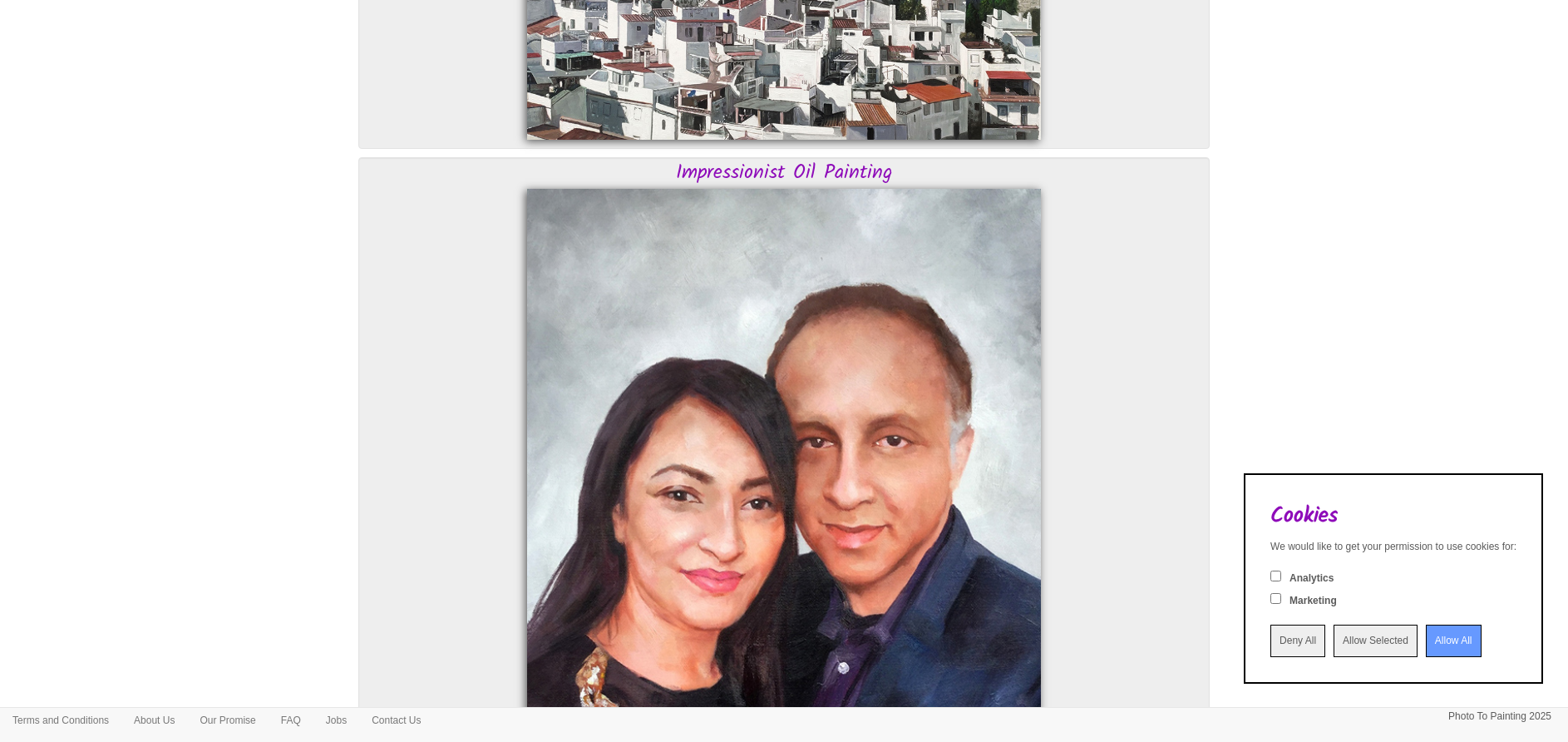
scroll to position [2079, 0]
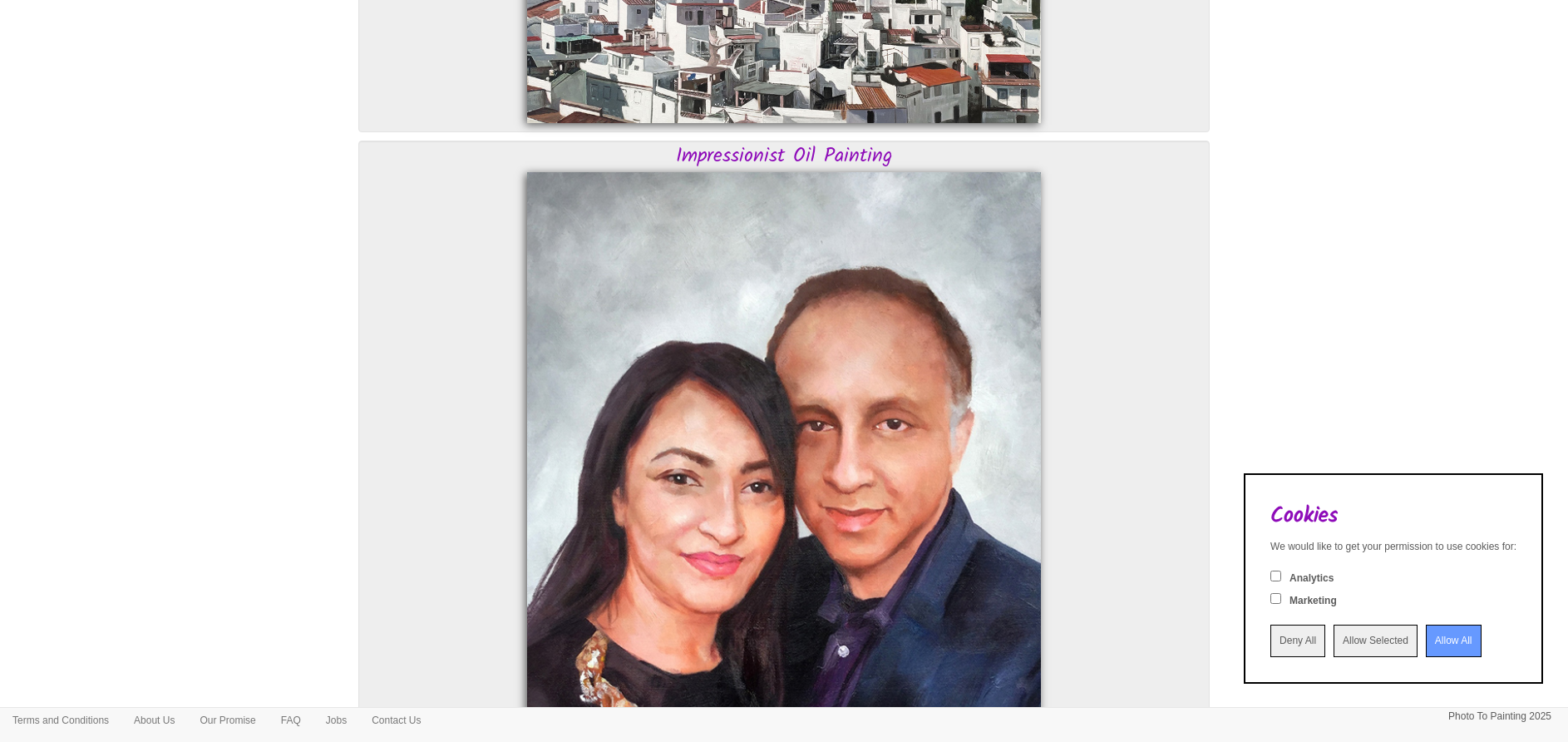
click at [1270, 636] on input "Deny All" at bounding box center [1297, 641] width 55 height 33
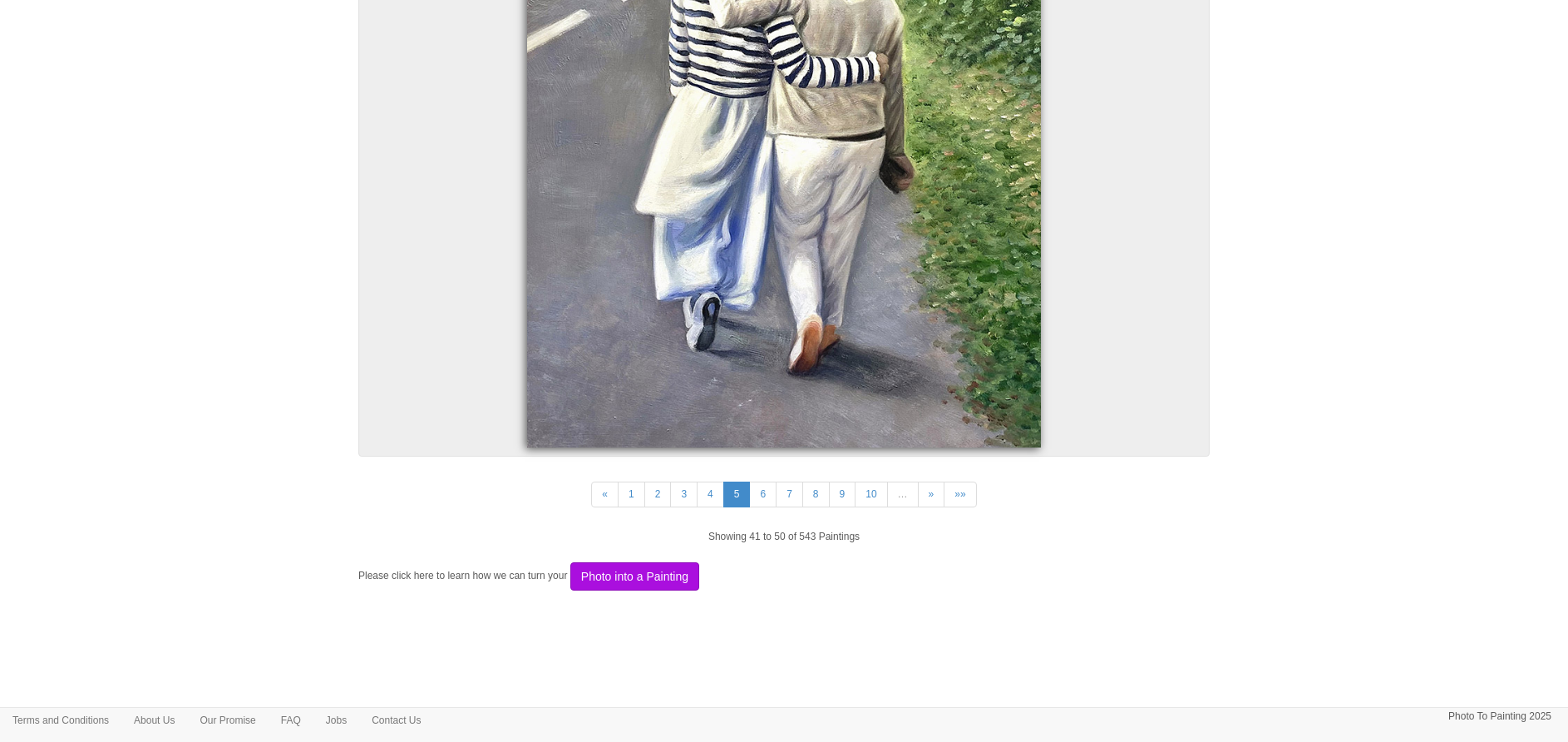
scroll to position [5743, 0]
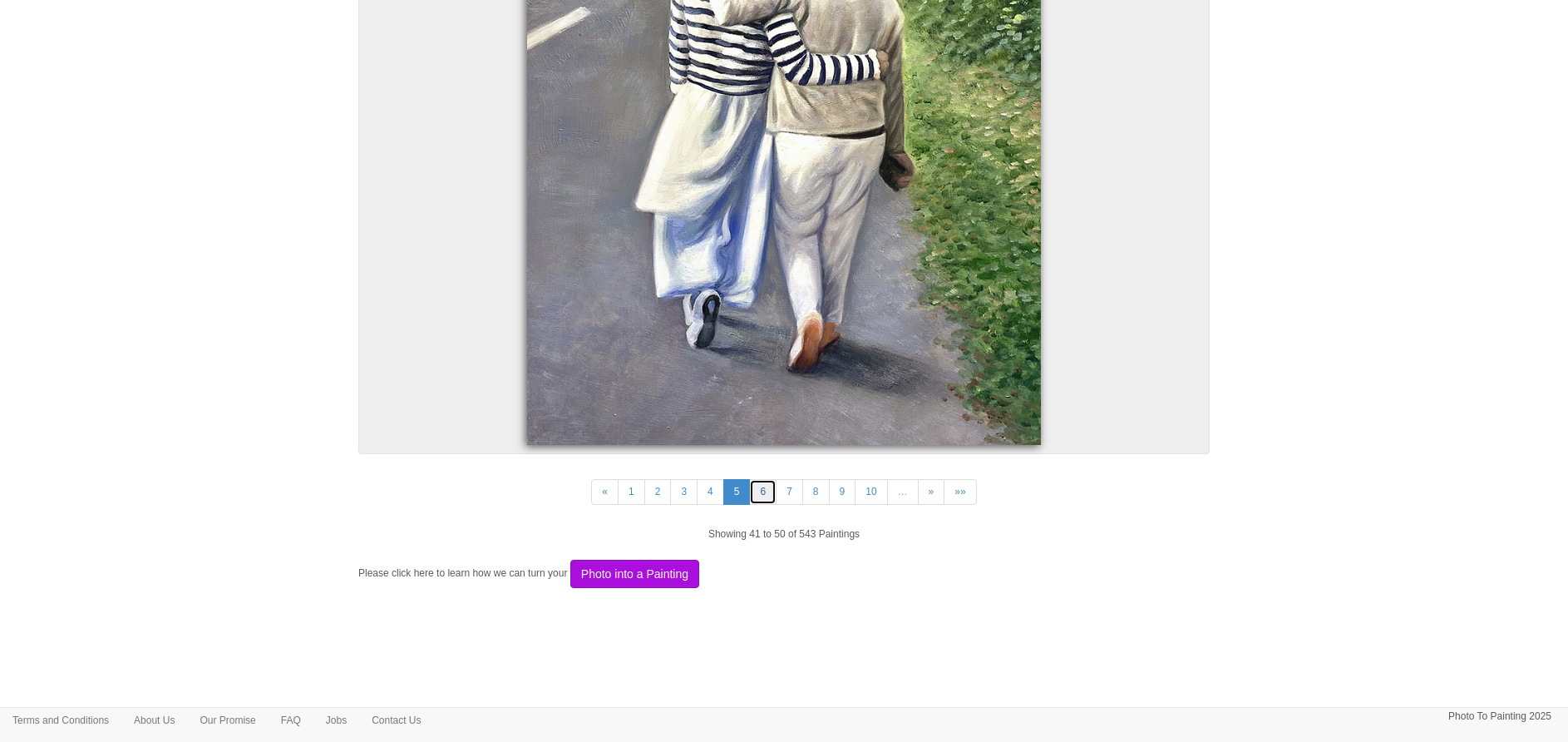
click at [769, 490] on link "6" at bounding box center [763, 491] width 28 height 26
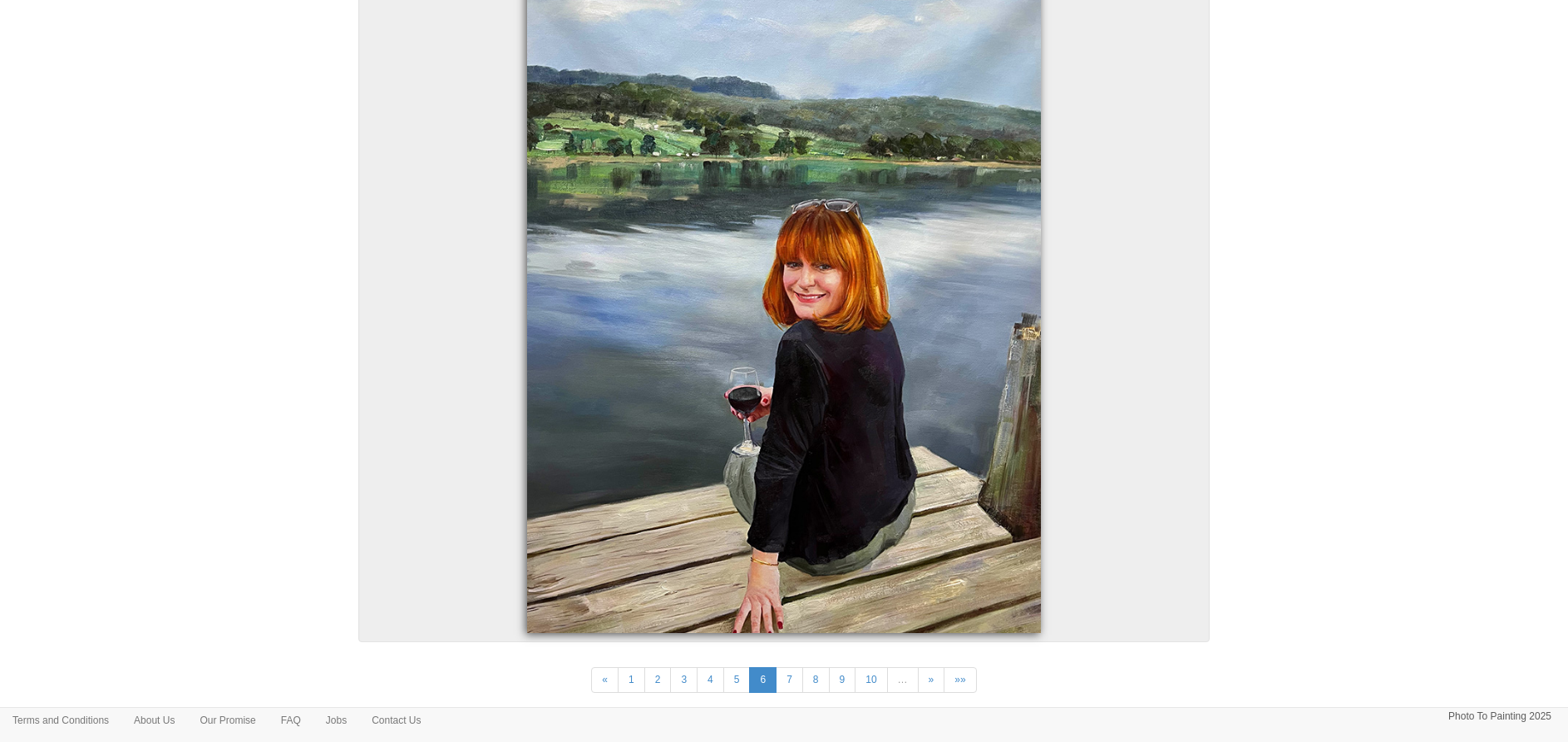
scroll to position [6089, 0]
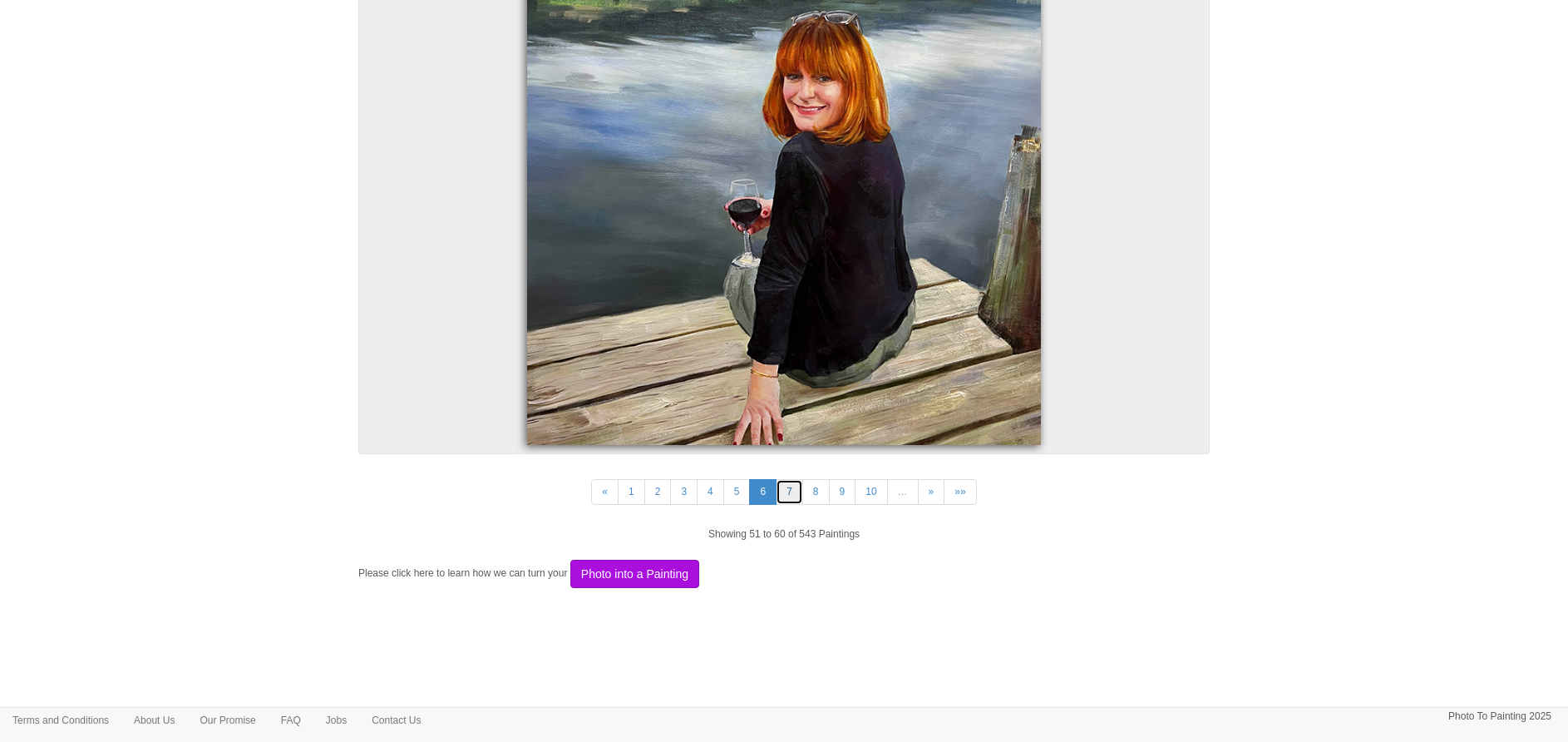
click at [798, 490] on link "7" at bounding box center [789, 491] width 28 height 26
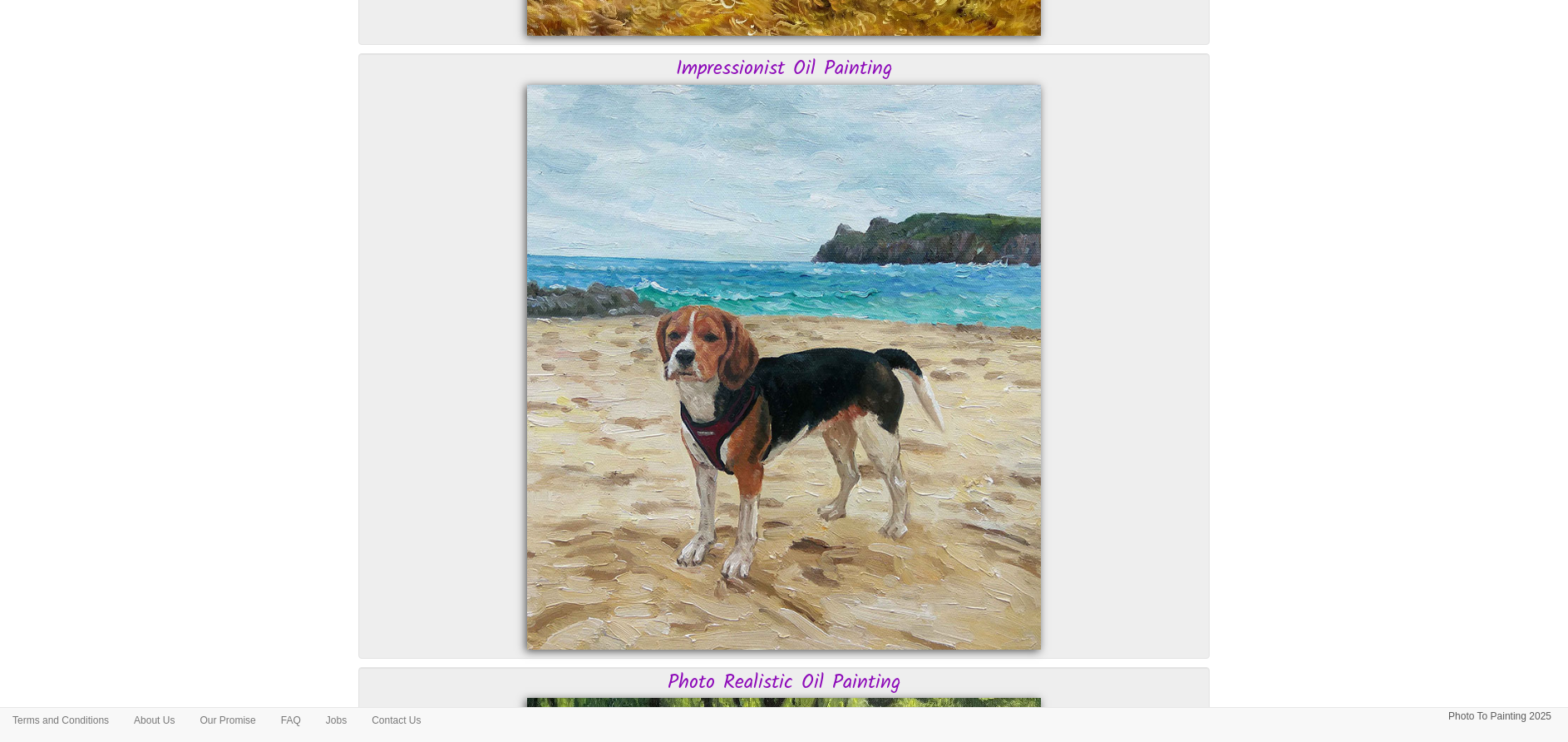
scroll to position [3492, 0]
